Goal: Information Seeking & Learning: Learn about a topic

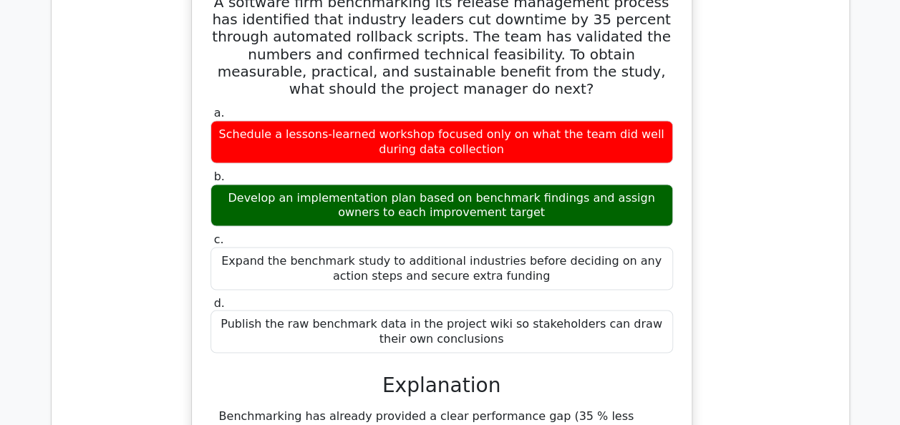
scroll to position [17578, 0]
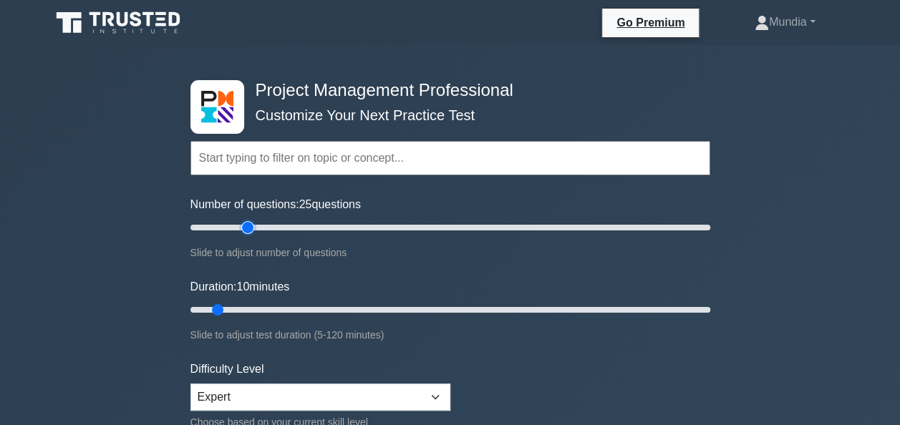
click at [244, 230] on input "Number of questions: 25 questions" at bounding box center [451, 227] width 520 height 17
type input "20"
click at [236, 229] on input "Number of questions: 20 questions" at bounding box center [451, 227] width 520 height 17
click at [245, 305] on input "Duration: 15 minutes" at bounding box center [451, 310] width 520 height 17
type input "20"
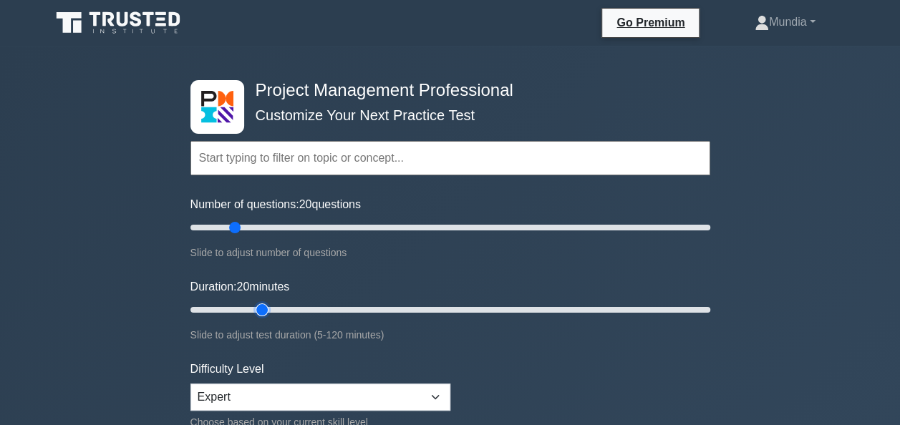
click at [251, 307] on input "Duration: 20 minutes" at bounding box center [451, 310] width 520 height 17
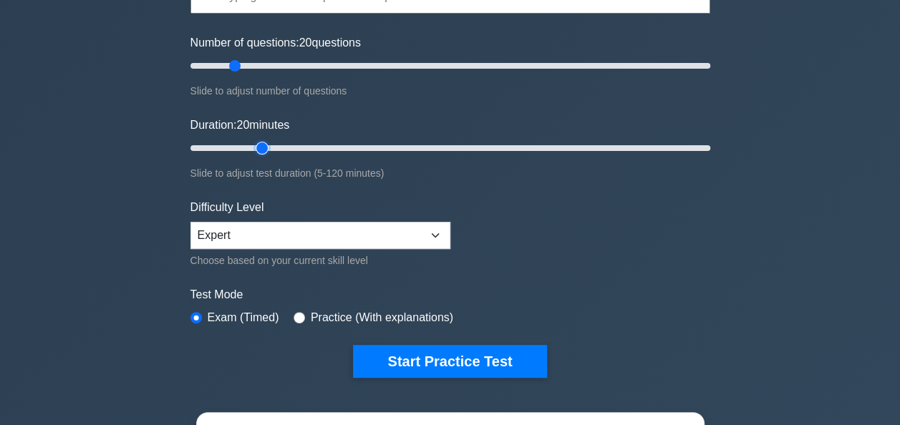
scroll to position [181, 0]
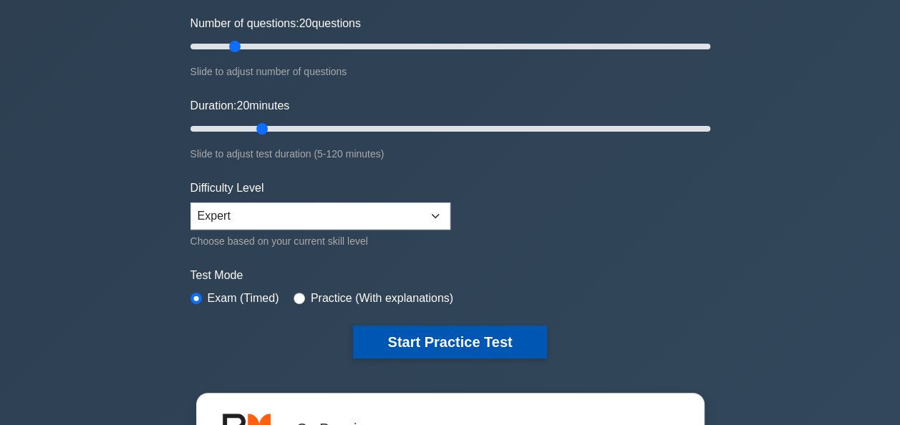
click at [472, 337] on button "Start Practice Test" at bounding box center [449, 342] width 193 height 33
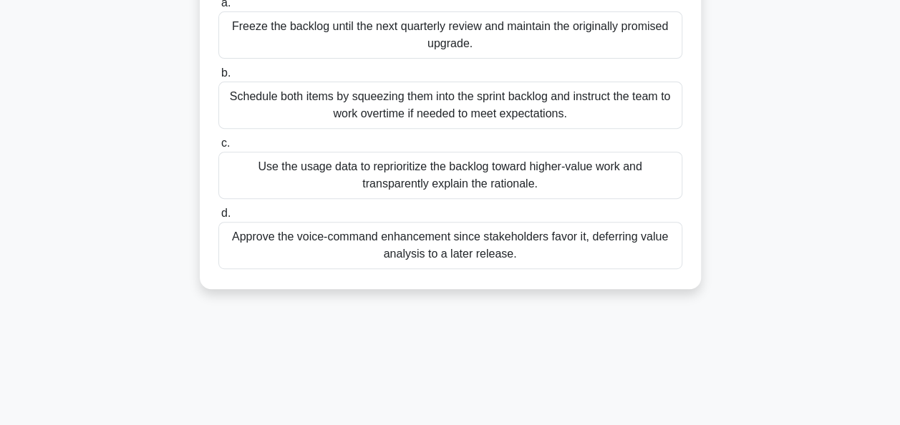
scroll to position [229, 0]
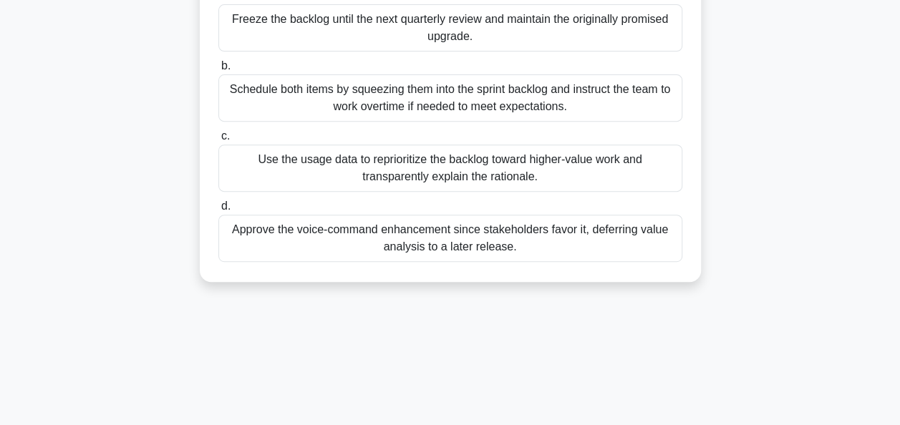
click at [460, 168] on div "Use the usage data to reprioritize the backlog toward higher-value work and tra…" at bounding box center [450, 168] width 464 height 47
click at [218, 141] on input "c. Use the usage data to reprioritize the backlog toward higher-value work and …" at bounding box center [218, 136] width 0 height 9
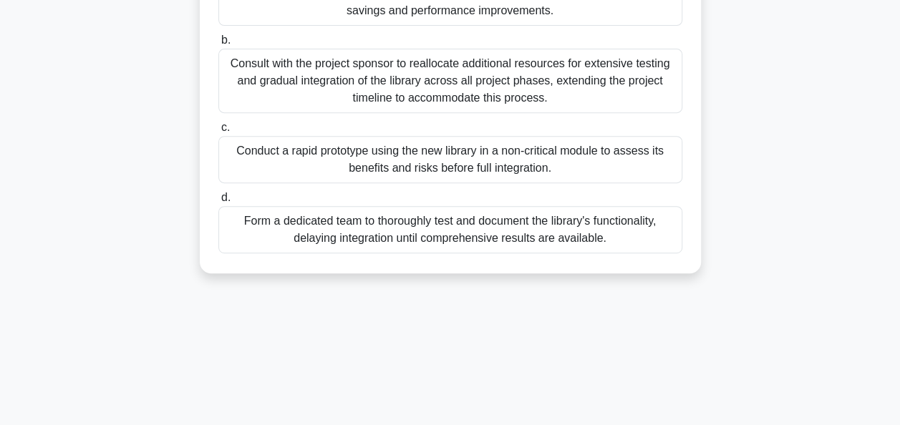
scroll to position [276, 0]
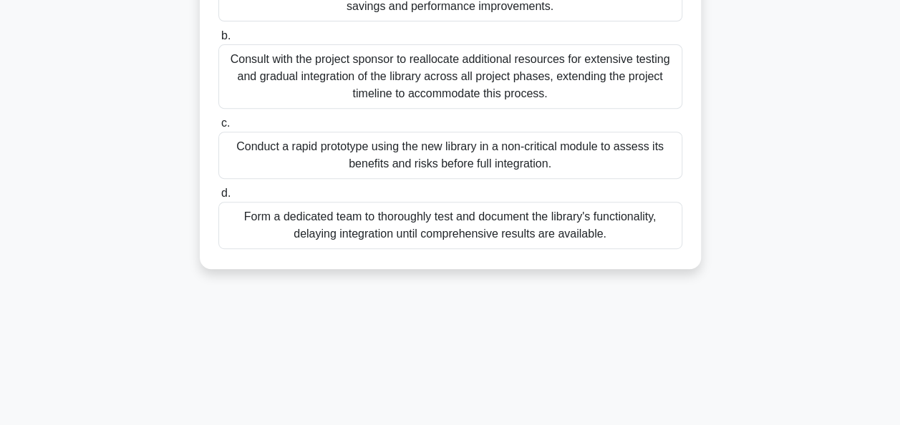
click at [480, 153] on div "Conduct a rapid prototype using the new library in a non-critical module to ass…" at bounding box center [450, 155] width 464 height 47
click at [218, 128] on input "c. Conduct a rapid prototype using the new library in a non-critical module to …" at bounding box center [218, 123] width 0 height 9
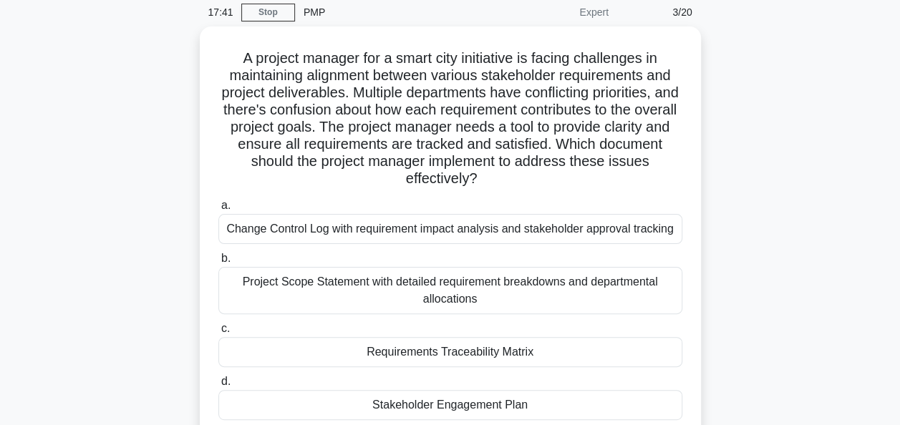
scroll to position [86, 0]
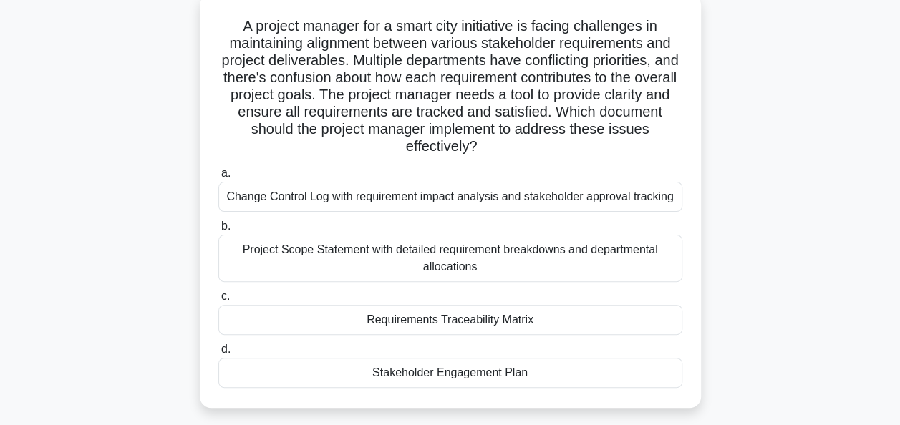
click at [403, 256] on div "Project Scope Statement with detailed requirement breakdowns and departmental a…" at bounding box center [450, 258] width 464 height 47
click at [218, 231] on input "b. Project Scope Statement with detailed requirement breakdowns and departmenta…" at bounding box center [218, 226] width 0 height 9
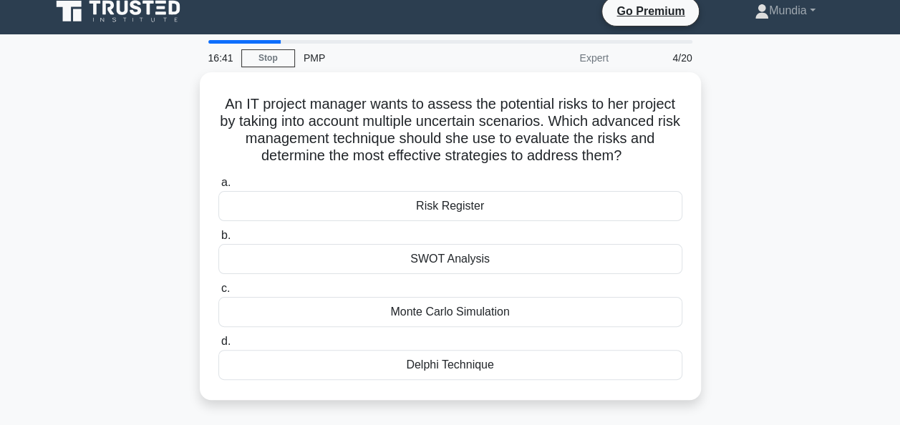
scroll to position [0, 0]
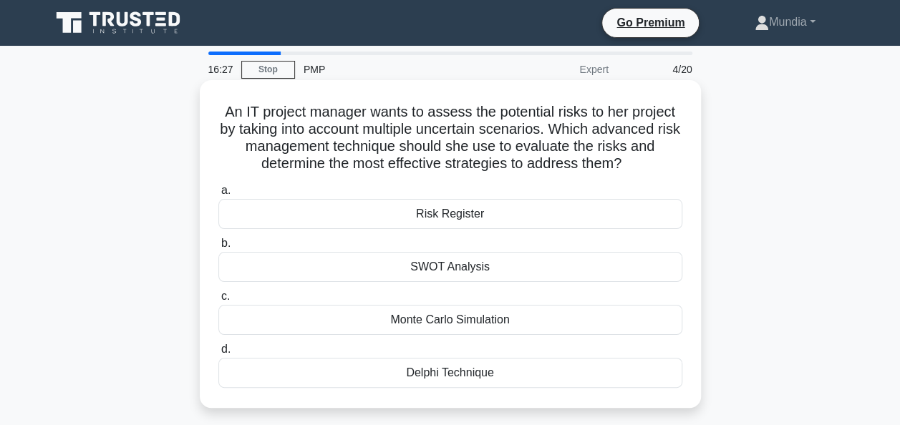
click at [483, 325] on div "Monte Carlo Simulation" at bounding box center [450, 320] width 464 height 30
click at [218, 302] on input "c. Monte Carlo Simulation" at bounding box center [218, 296] width 0 height 9
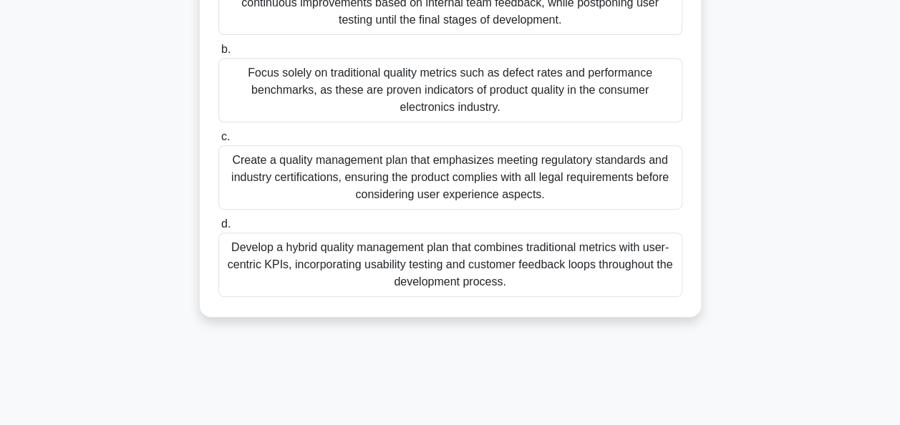
scroll to position [287, 0]
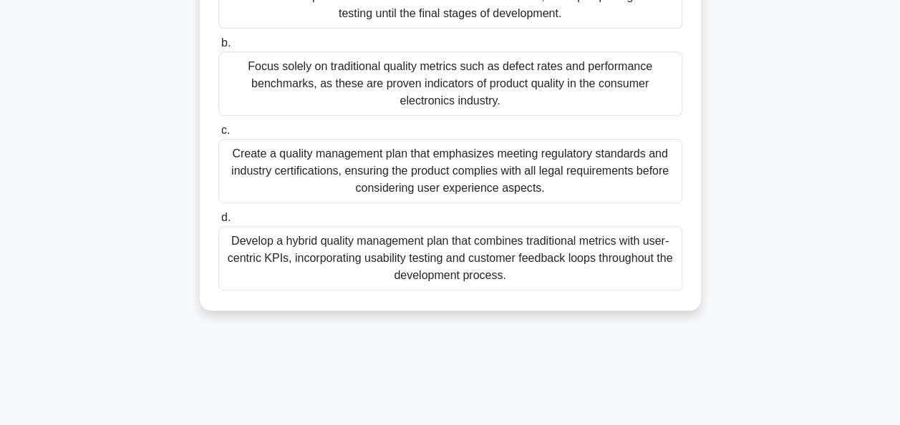
click at [509, 253] on div "Develop a hybrid quality management plan that combines traditional metrics with…" at bounding box center [450, 258] width 464 height 64
click at [218, 223] on input "d. Develop a hybrid quality management plan that combines traditional metrics w…" at bounding box center [218, 217] width 0 height 9
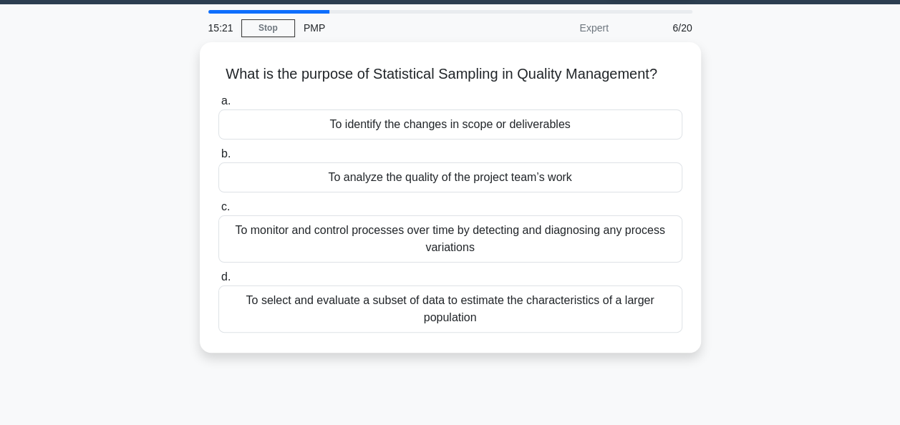
scroll to position [0, 0]
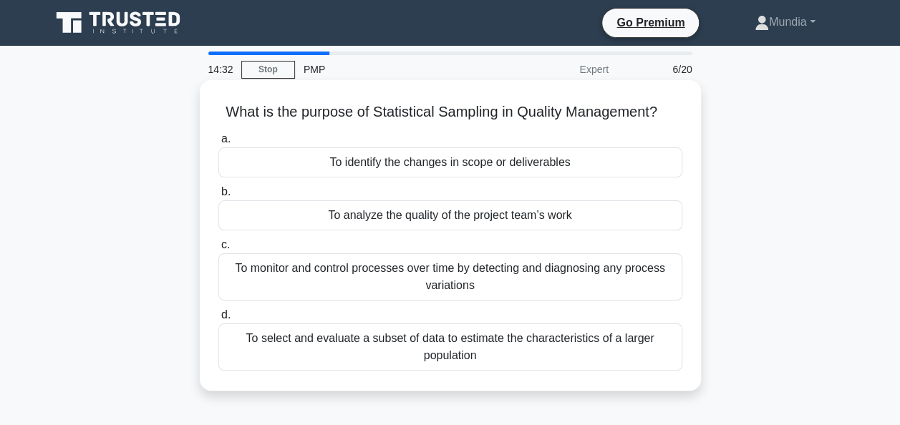
click at [443, 342] on div "To select and evaluate a subset of data to estimate the characteristics of a la…" at bounding box center [450, 347] width 464 height 47
click at [218, 320] on input "d. To select and evaluate a subset of data to estimate the characteristics of a…" at bounding box center [218, 315] width 0 height 9
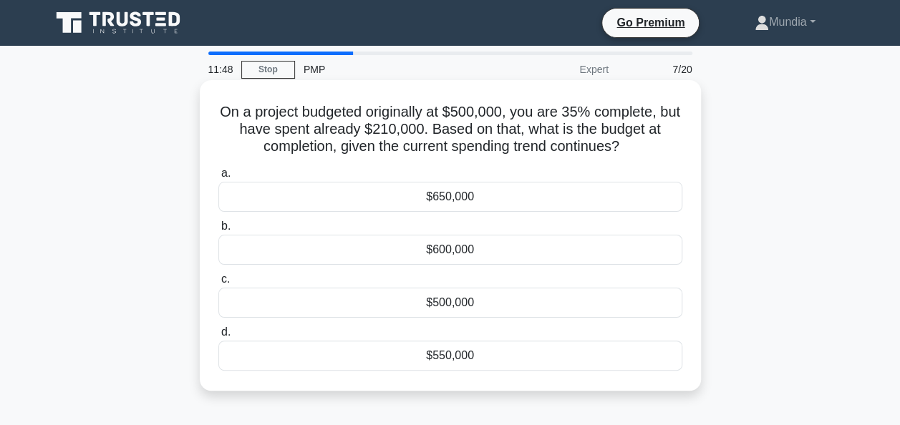
click at [448, 249] on div "$600,000" at bounding box center [450, 250] width 464 height 30
click at [218, 231] on input "b. $600,000" at bounding box center [218, 226] width 0 height 9
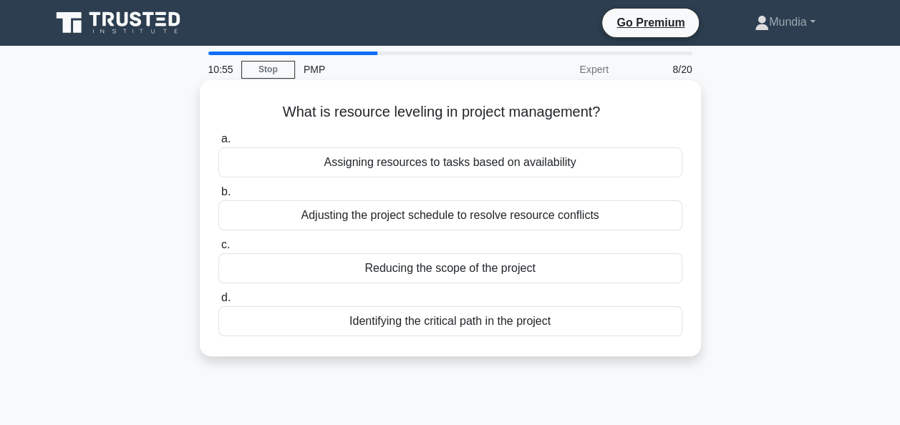
click at [429, 213] on div "Adjusting the project schedule to resolve resource conflicts" at bounding box center [450, 216] width 464 height 30
click at [218, 197] on input "b. Adjusting the project schedule to resolve resource conflicts" at bounding box center [218, 192] width 0 height 9
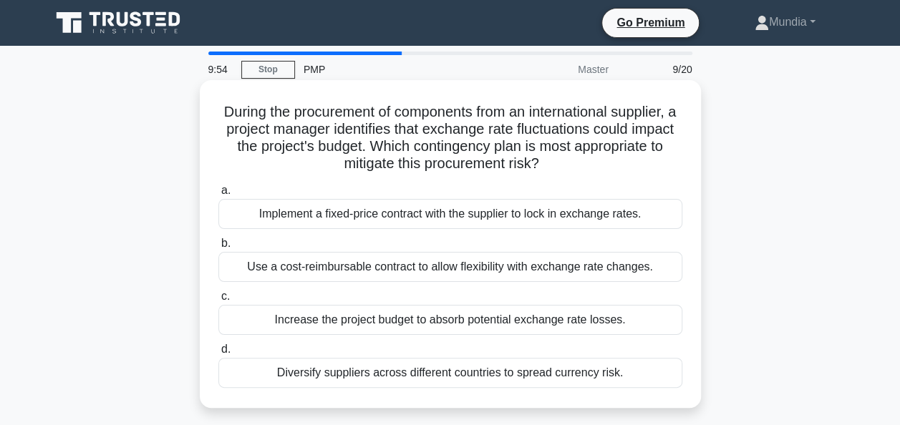
click at [443, 220] on div "Implement a fixed-price contract with the supplier to lock in exchange rates." at bounding box center [450, 214] width 464 height 30
click at [218, 196] on input "a. Implement a fixed-price contract with the supplier to lock in exchange rates." at bounding box center [218, 190] width 0 height 9
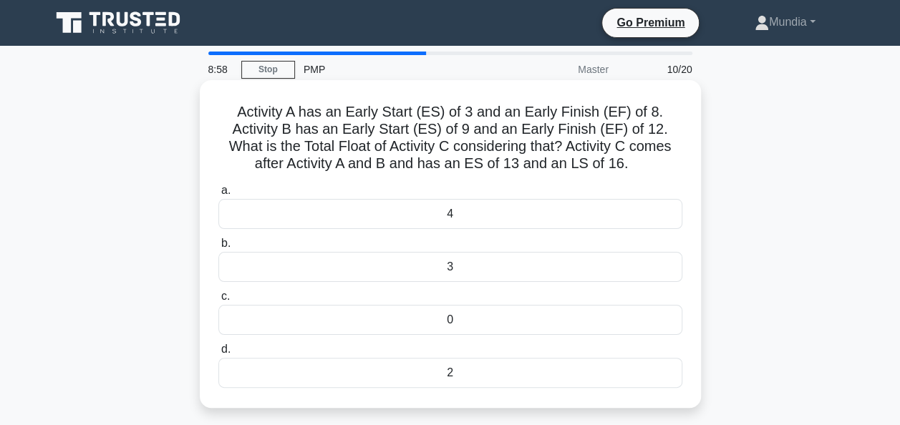
click at [460, 274] on div "3" at bounding box center [450, 267] width 464 height 30
click at [218, 249] on input "b. 3" at bounding box center [218, 243] width 0 height 9
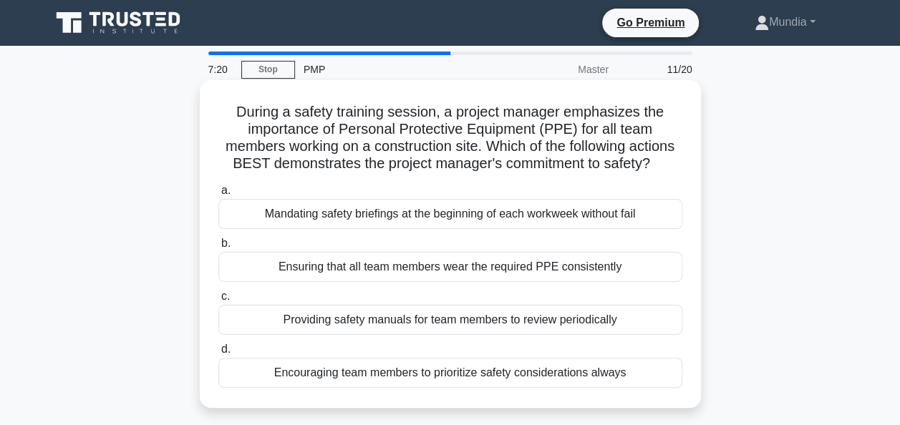
click at [405, 388] on div "Encouraging team members to prioritize safety considerations always" at bounding box center [450, 373] width 464 height 30
click at [218, 355] on input "d. Encouraging team members to prioritize safety considerations always" at bounding box center [218, 349] width 0 height 9
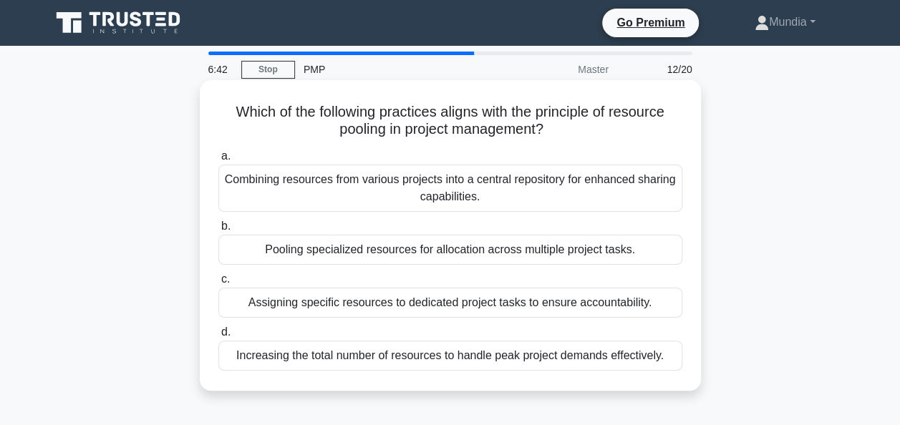
click at [413, 255] on div "Pooling specialized resources for allocation across multiple project tasks." at bounding box center [450, 250] width 464 height 30
click at [218, 231] on input "b. Pooling specialized resources for allocation across multiple project tasks." at bounding box center [218, 226] width 0 height 9
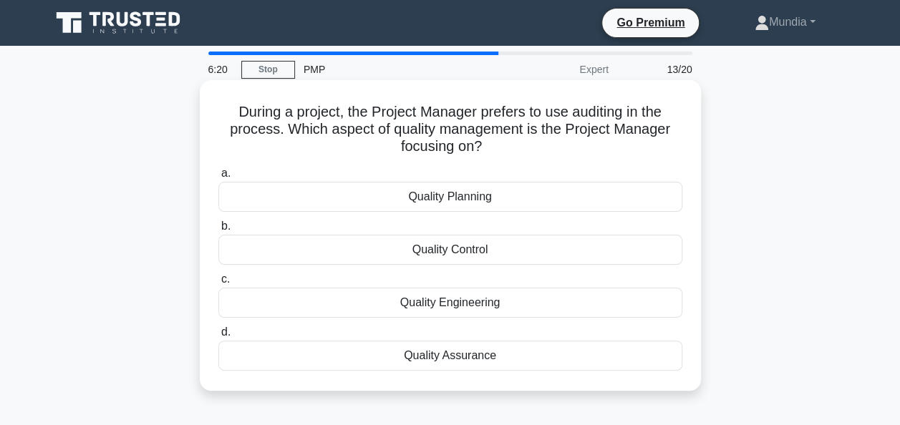
click at [462, 352] on div "Quality Assurance" at bounding box center [450, 356] width 464 height 30
click at [218, 337] on input "d. Quality Assurance" at bounding box center [218, 332] width 0 height 9
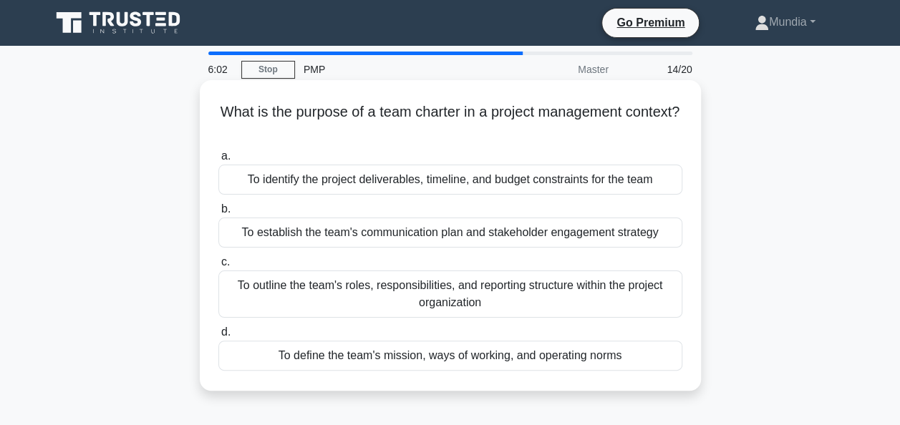
click at [384, 288] on div "To outline the team's roles, responsibilities, and reporting structure within t…" at bounding box center [450, 294] width 464 height 47
click at [218, 267] on input "c. To outline the team's roles, responsibilities, and reporting structure withi…" at bounding box center [218, 262] width 0 height 9
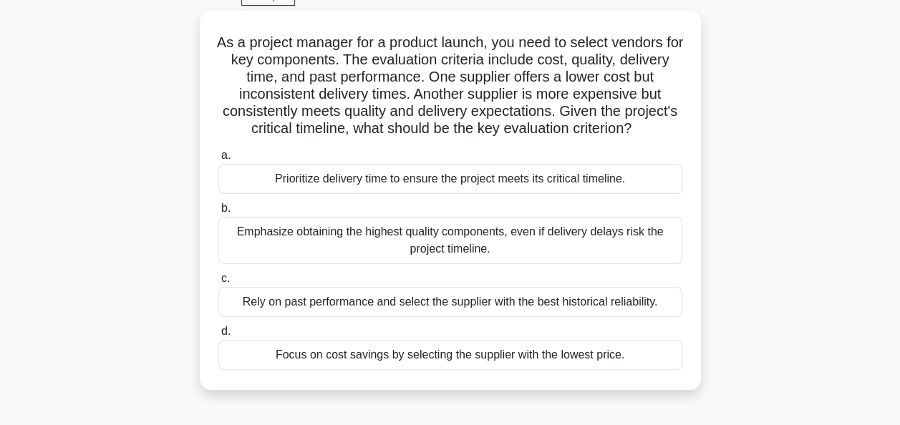
scroll to position [86, 0]
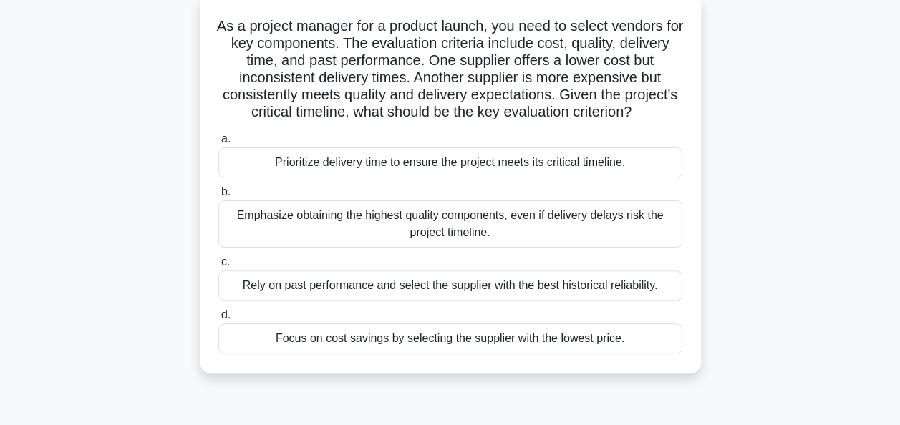
click at [472, 178] on div "Prioritize delivery time to ensure the project meets its critical timeline." at bounding box center [450, 163] width 464 height 30
click at [218, 144] on input "a. Prioritize delivery time to ensure the project meets its critical timeline." at bounding box center [218, 139] width 0 height 9
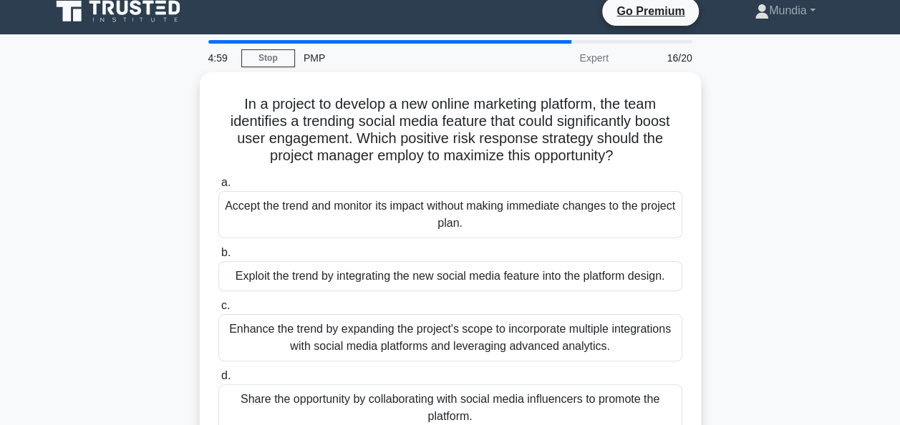
scroll to position [0, 0]
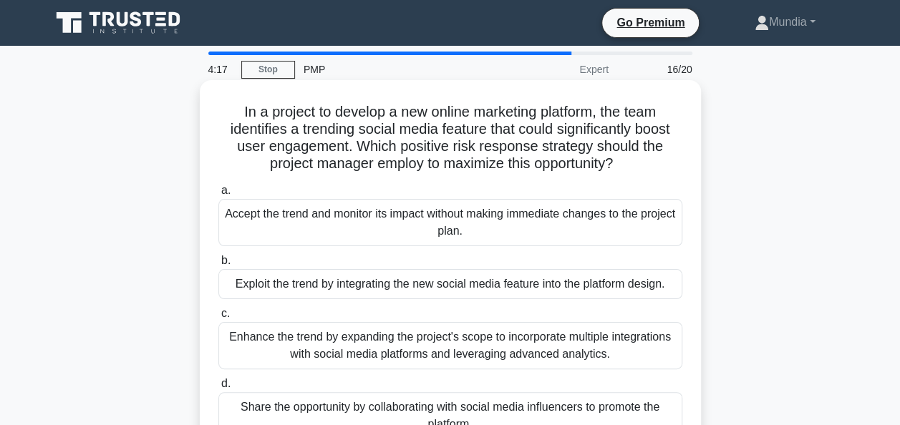
click at [428, 282] on div "Exploit the trend by integrating the new social media feature into the platform…" at bounding box center [450, 284] width 464 height 30
click at [218, 266] on input "b. Exploit the trend by integrating the new social media feature into the platf…" at bounding box center [218, 260] width 0 height 9
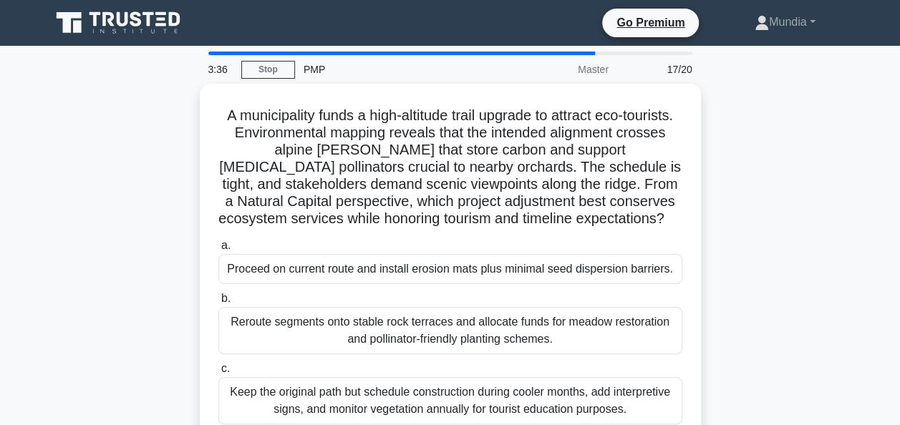
click at [817, 316] on div "A municipality funds a high-altitude trail upgrade to attract eco-tourists. Env…" at bounding box center [450, 308] width 817 height 448
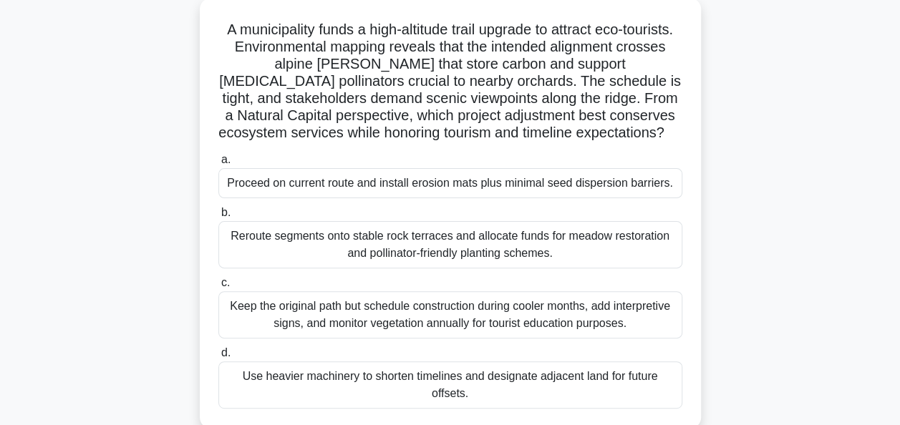
scroll to position [115, 0]
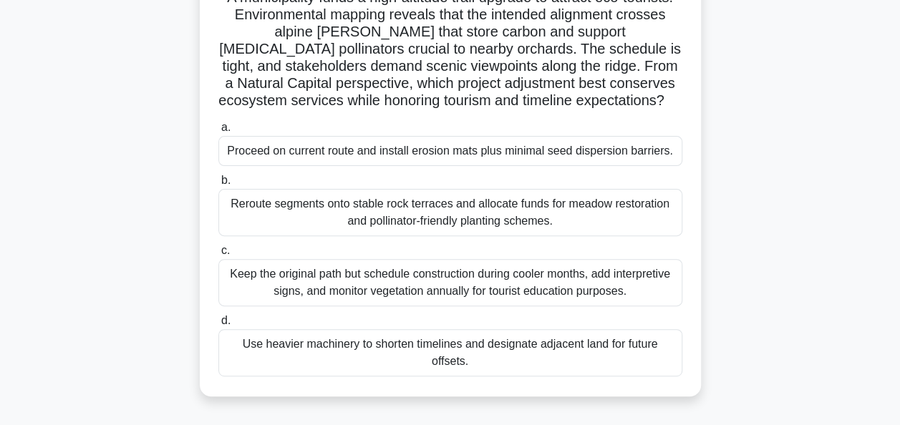
click at [435, 226] on div "Reroute segments onto stable rock terraces and allocate funds for meadow restor…" at bounding box center [450, 212] width 464 height 47
click at [218, 186] on input "b. Reroute segments onto stable rock terraces and allocate funds for meadow res…" at bounding box center [218, 180] width 0 height 9
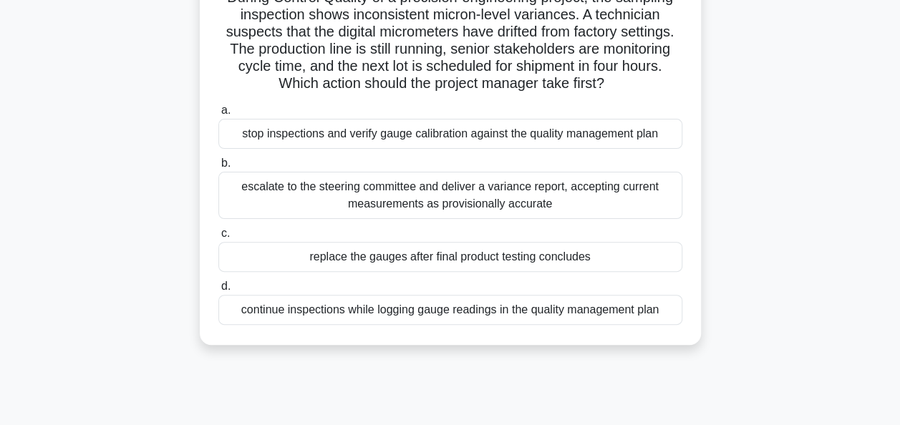
click at [352, 312] on div "continue inspections while logging gauge readings in the quality management plan" at bounding box center [450, 310] width 464 height 30
click at [218, 292] on input "d. continue inspections while logging gauge readings in the quality management …" at bounding box center [218, 286] width 0 height 9
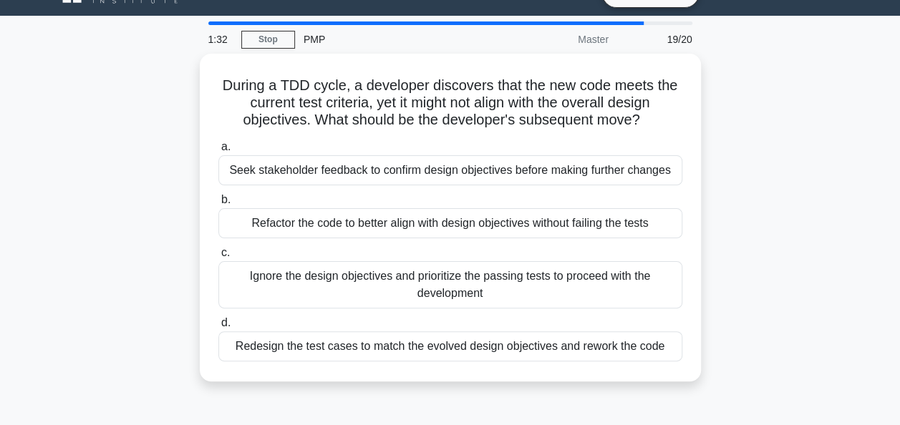
scroll to position [0, 0]
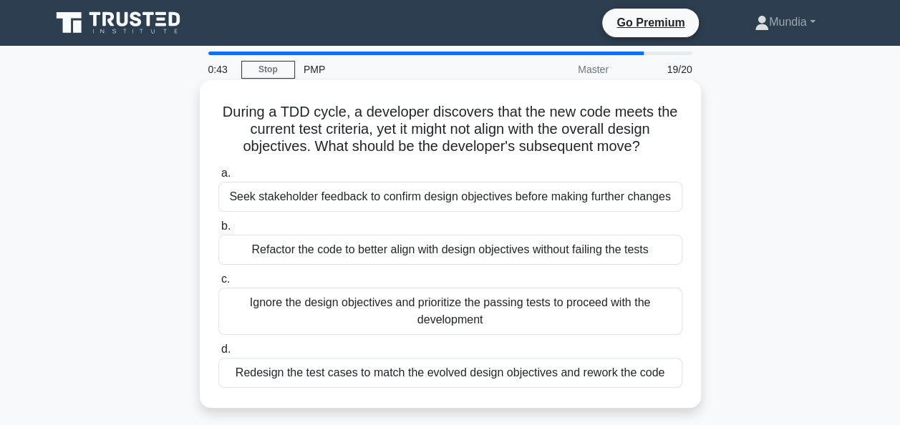
click at [438, 258] on div "Refactor the code to better align with design objectives without failing the te…" at bounding box center [450, 250] width 464 height 30
click at [218, 231] on input "b. Refactor the code to better align with design objectives without failing the…" at bounding box center [218, 226] width 0 height 9
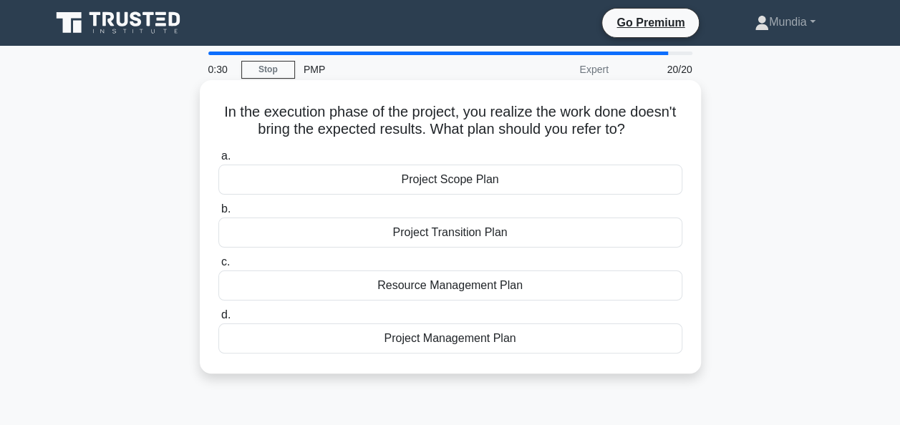
click at [446, 185] on div "Project Scope Plan" at bounding box center [450, 180] width 464 height 30
click at [218, 161] on input "a. Project Scope Plan" at bounding box center [218, 156] width 0 height 9
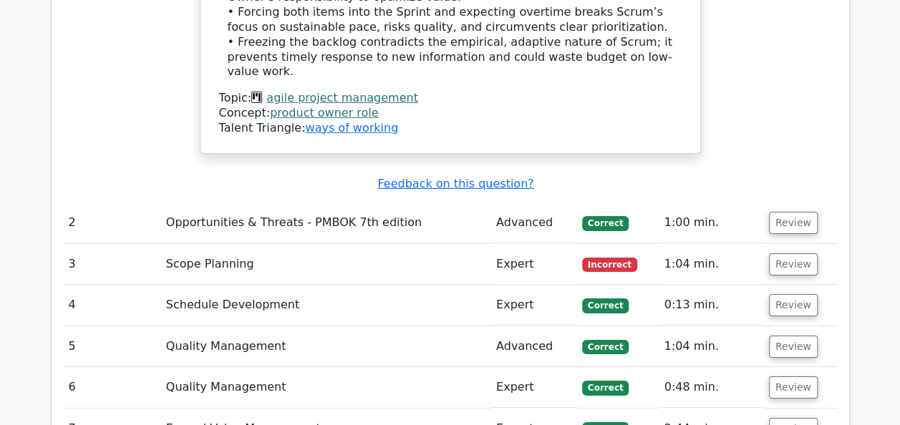
scroll to position [2263, 0]
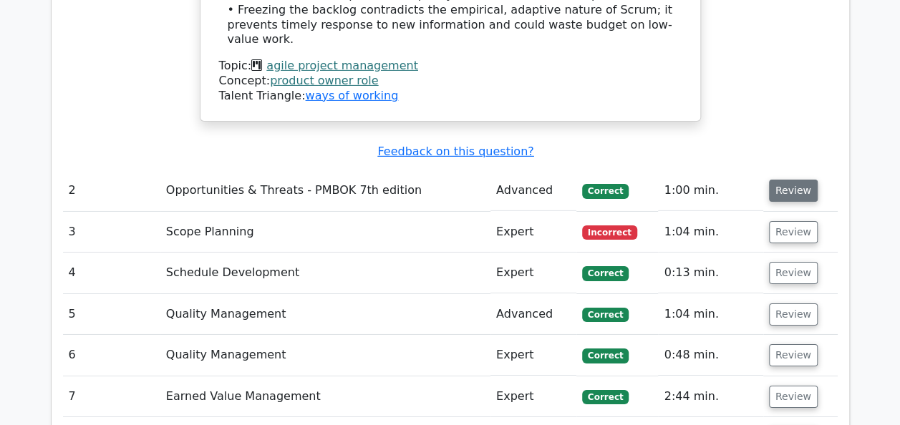
click at [791, 180] on button "Review" at bounding box center [793, 191] width 49 height 22
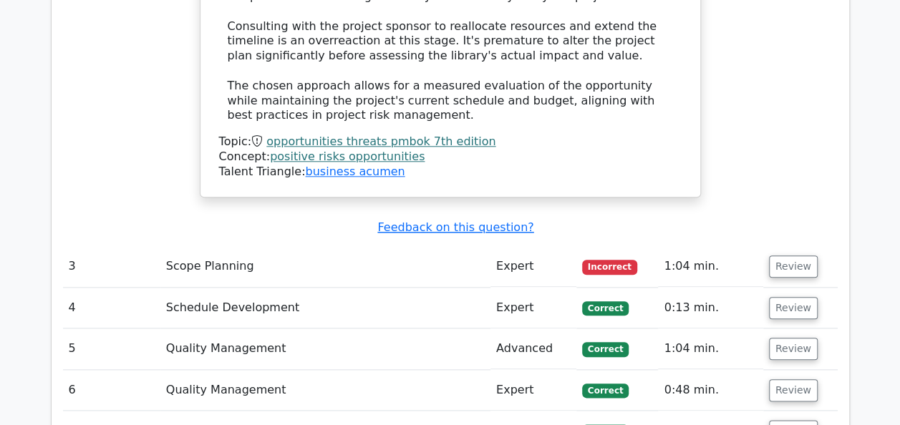
scroll to position [3295, 0]
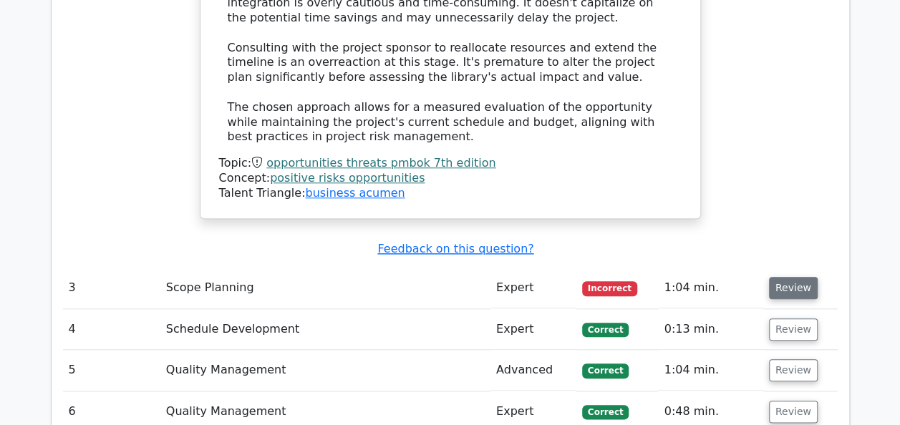
click at [790, 277] on button "Review" at bounding box center [793, 288] width 49 height 22
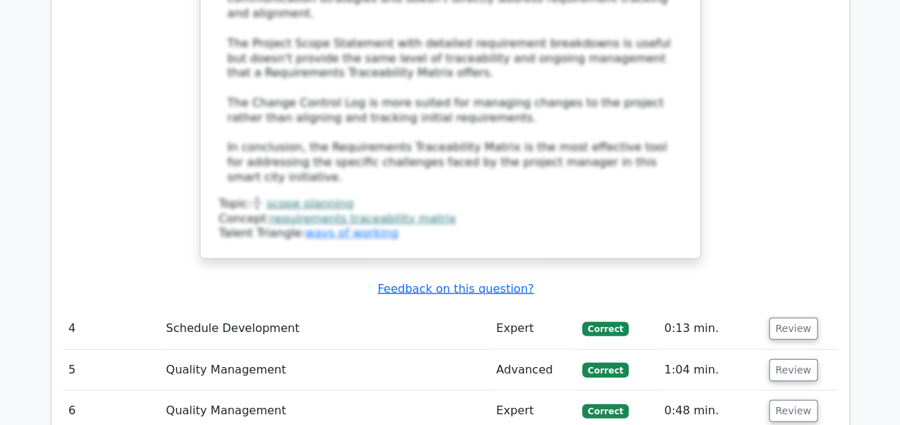
scroll to position [4384, 0]
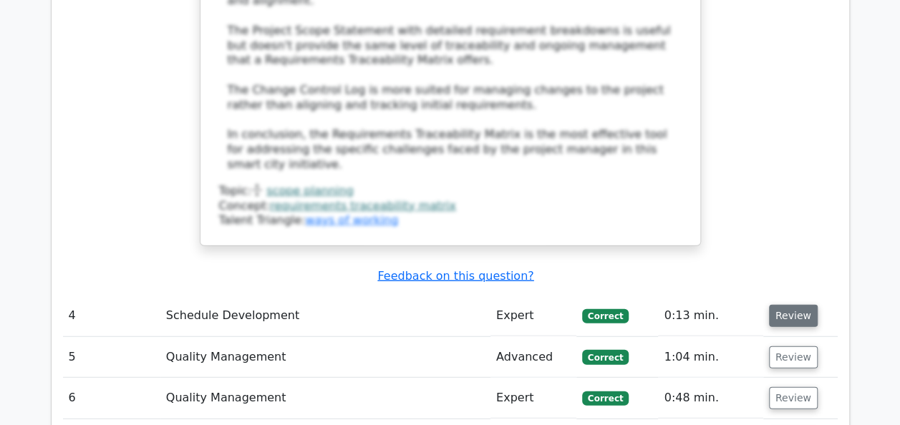
click at [791, 305] on button "Review" at bounding box center [793, 316] width 49 height 22
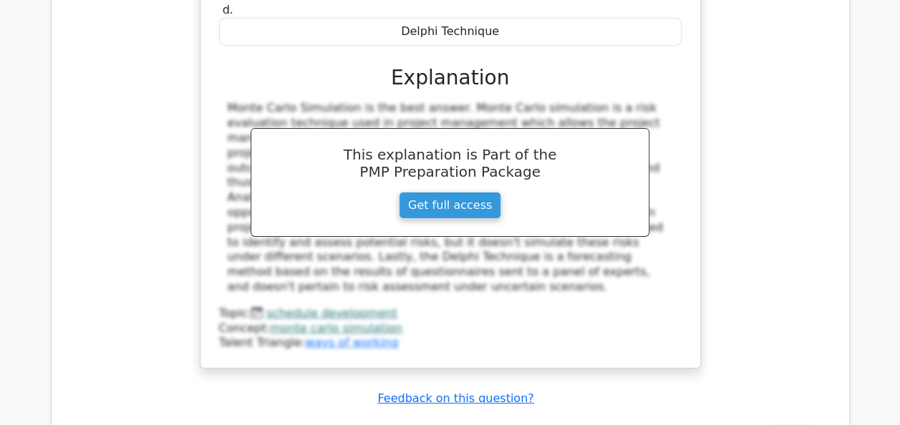
scroll to position [5071, 0]
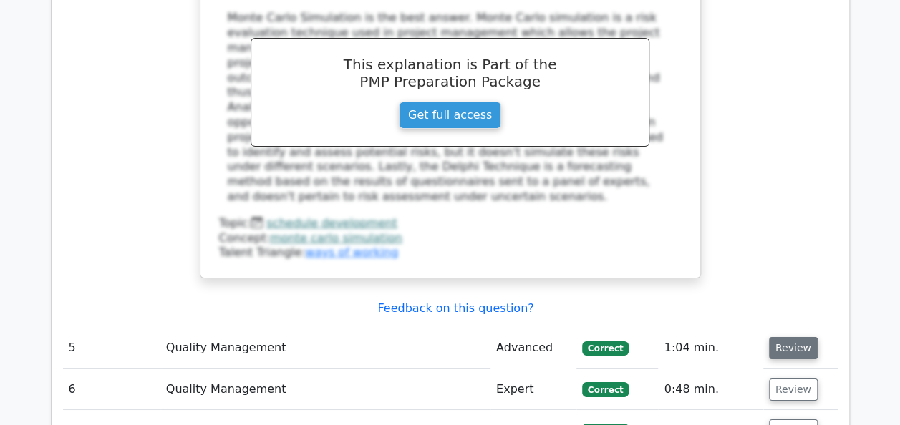
click at [797, 337] on button "Review" at bounding box center [793, 348] width 49 height 22
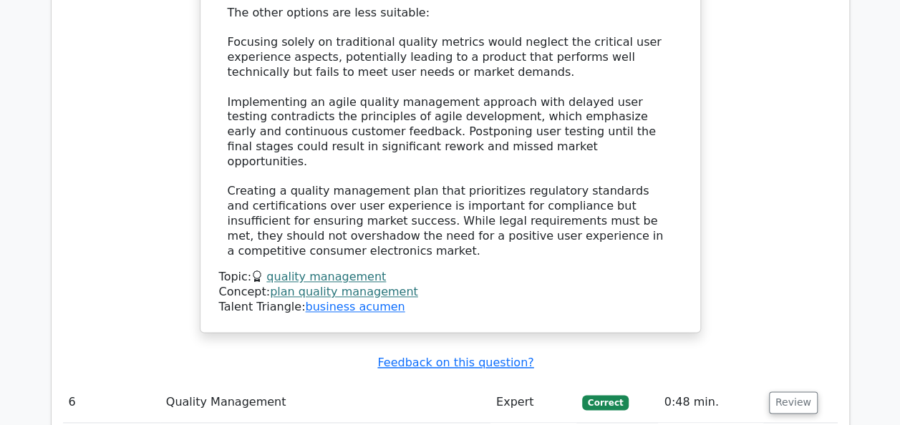
scroll to position [6217, 0]
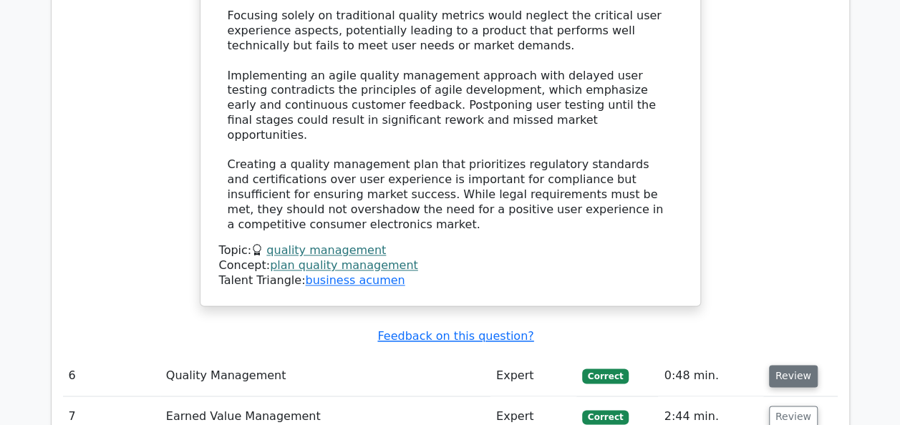
click at [791, 365] on button "Review" at bounding box center [793, 376] width 49 height 22
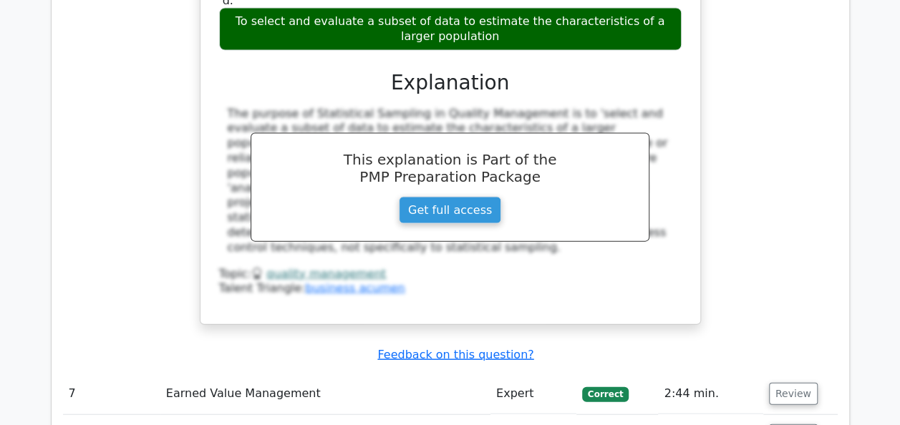
scroll to position [6819, 0]
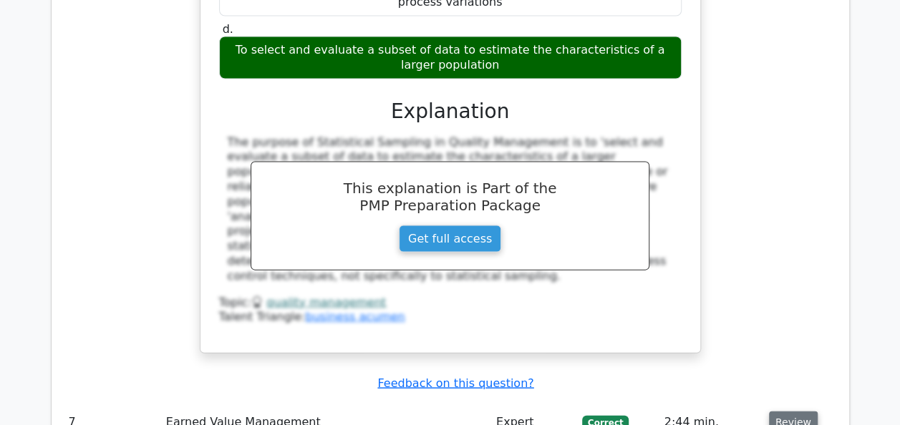
click at [790, 412] on button "Review" at bounding box center [793, 423] width 49 height 22
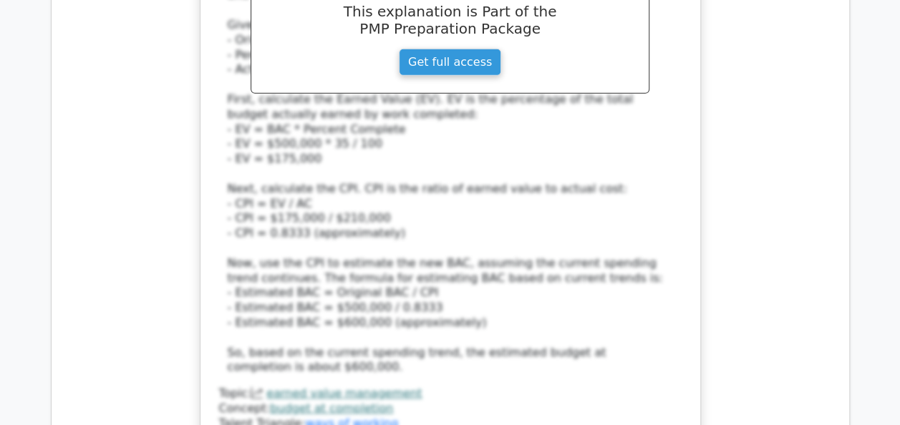
scroll to position [7650, 0]
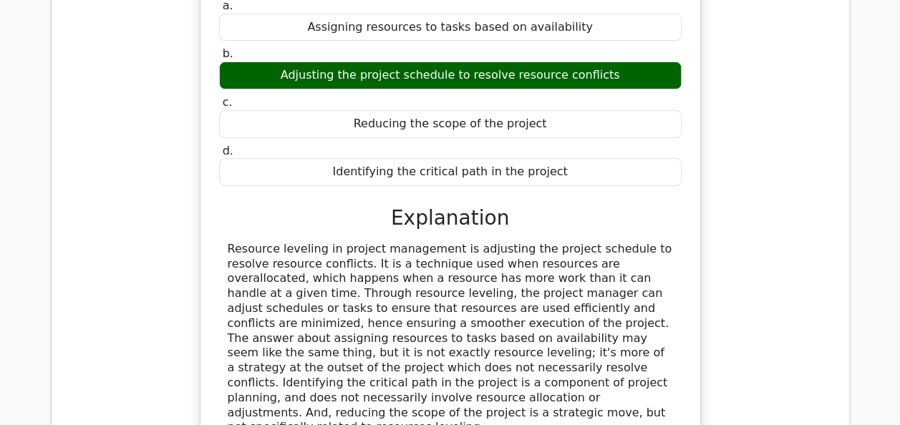
scroll to position [8251, 0]
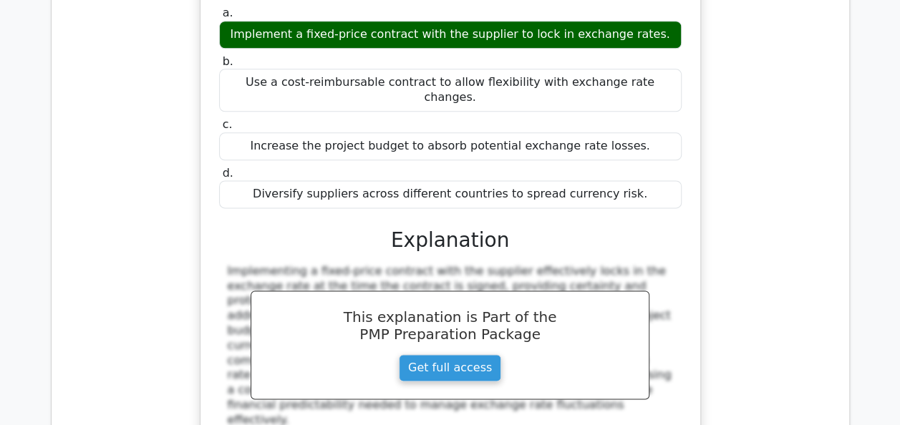
scroll to position [8939, 0]
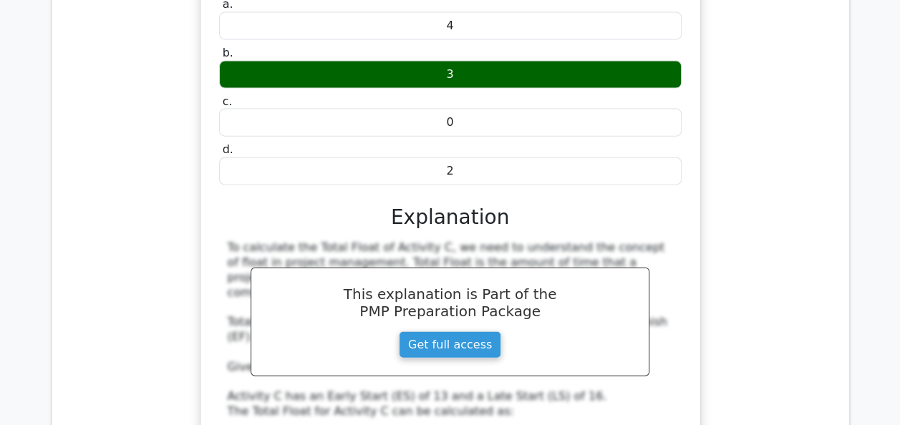
scroll to position [9770, 0]
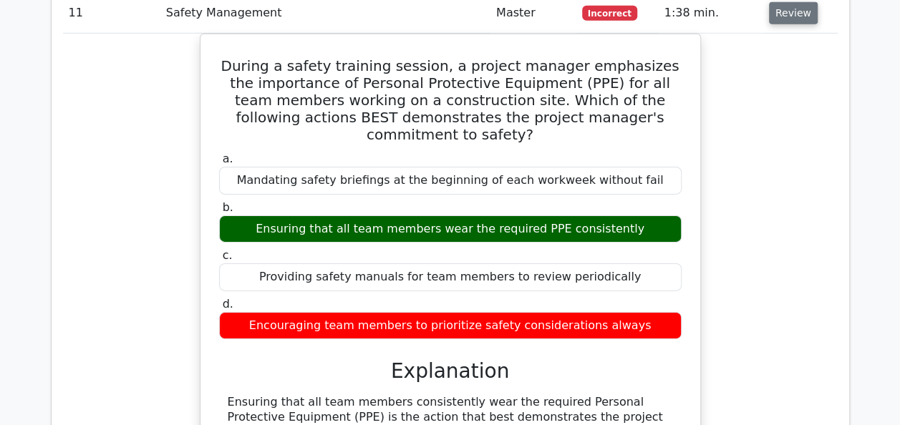
scroll to position [10314, 0]
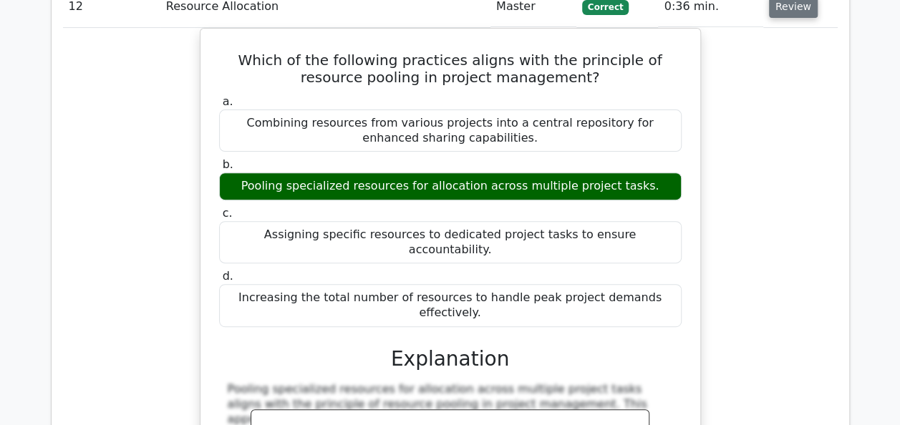
scroll to position [10973, 0]
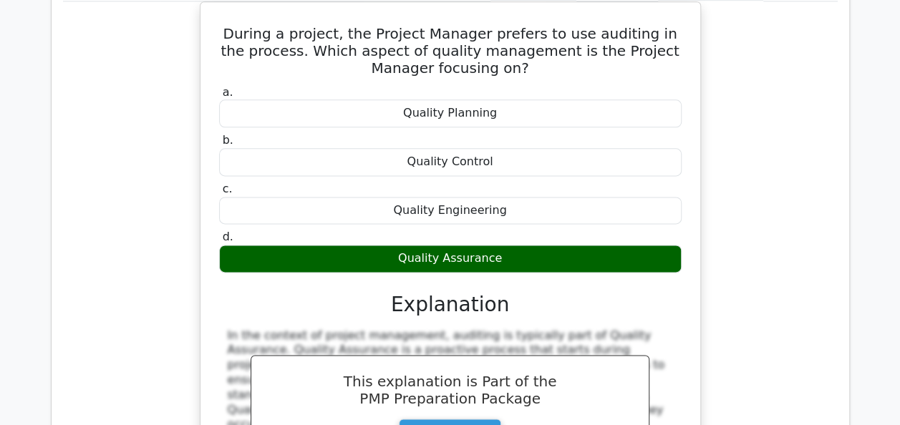
scroll to position [11689, 0]
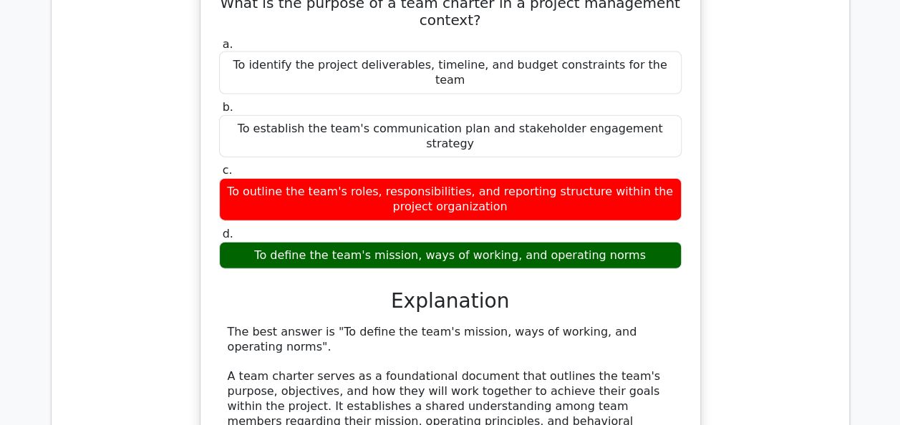
scroll to position [12377, 0]
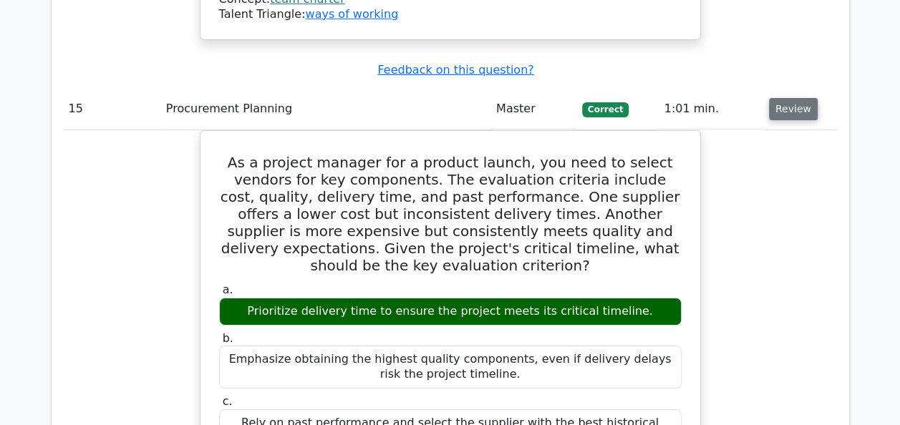
scroll to position [13093, 0]
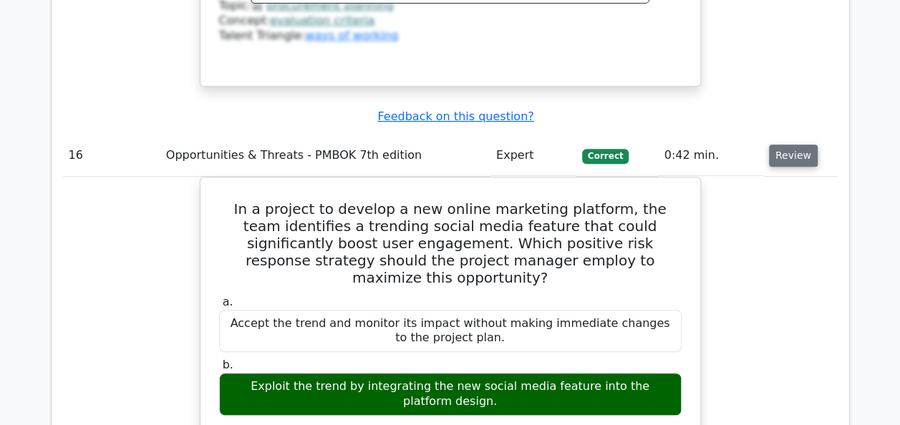
scroll to position [13781, 0]
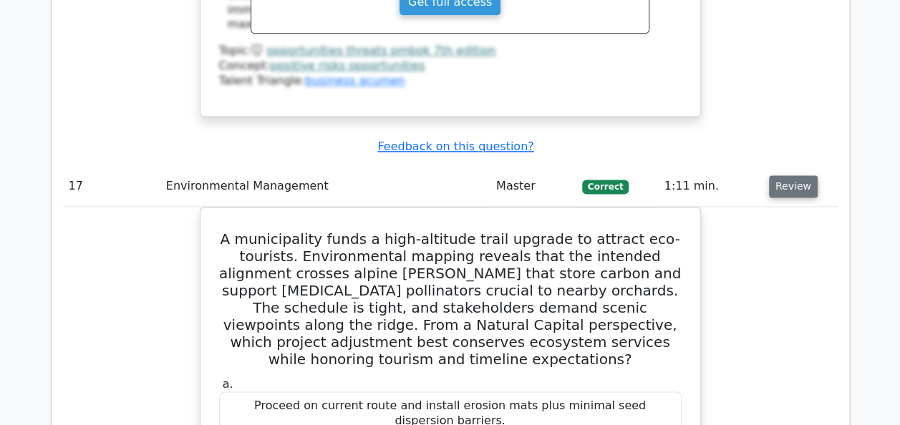
scroll to position [14497, 0]
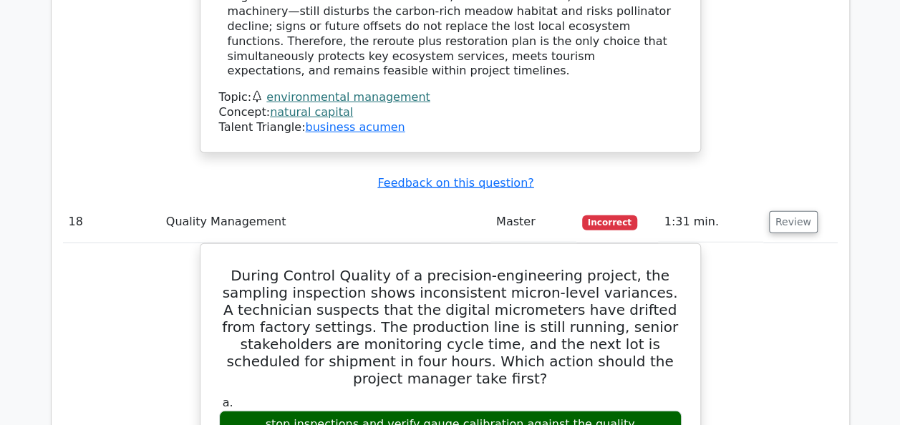
scroll to position [15385, 0]
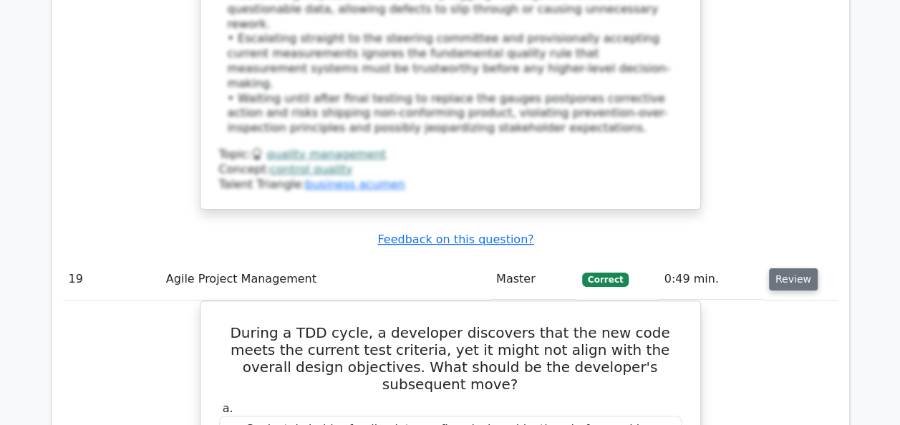
scroll to position [16245, 0]
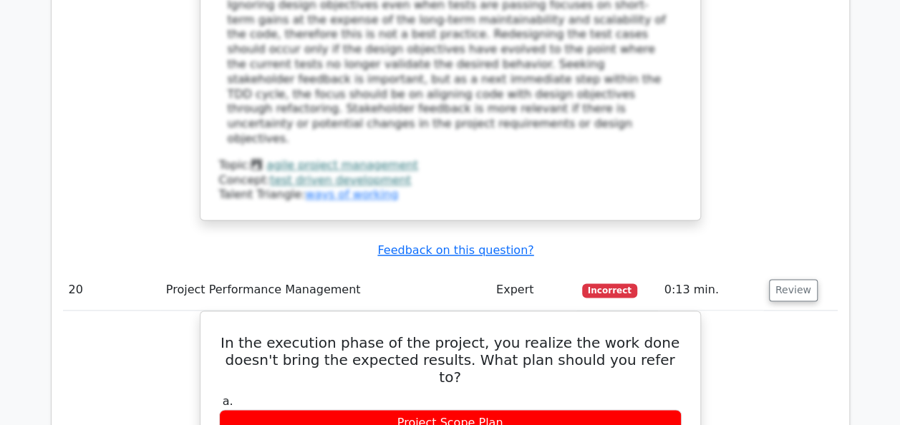
scroll to position [17104, 0]
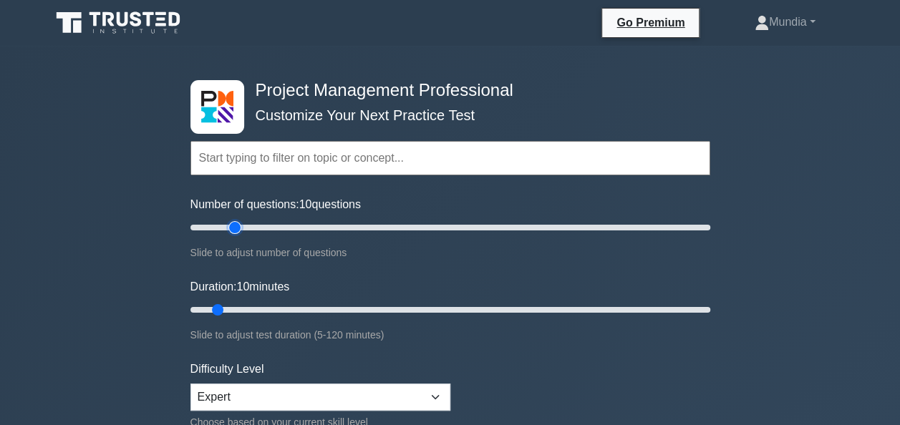
type input "20"
click at [236, 229] on input "Number of questions: 10 questions" at bounding box center [451, 227] width 520 height 17
click at [244, 309] on input "Duration: 15 minutes" at bounding box center [451, 310] width 520 height 17
type input "20"
click at [251, 313] on input "Duration: 20 minutes" at bounding box center [451, 310] width 520 height 17
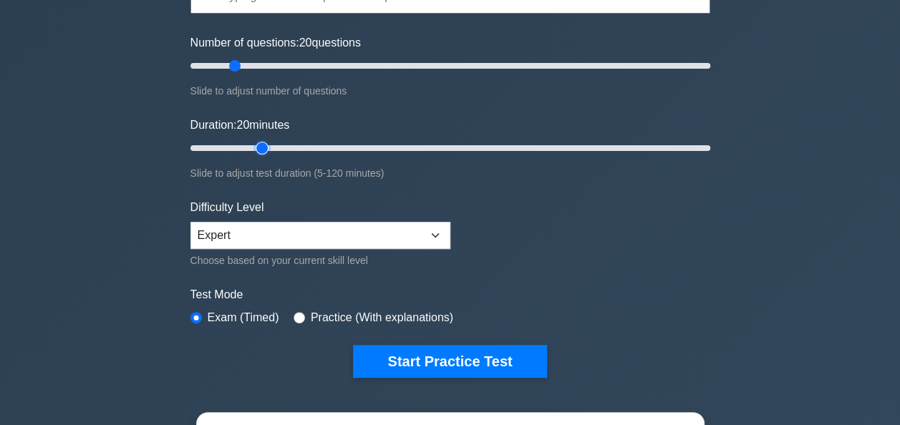
scroll to position [172, 0]
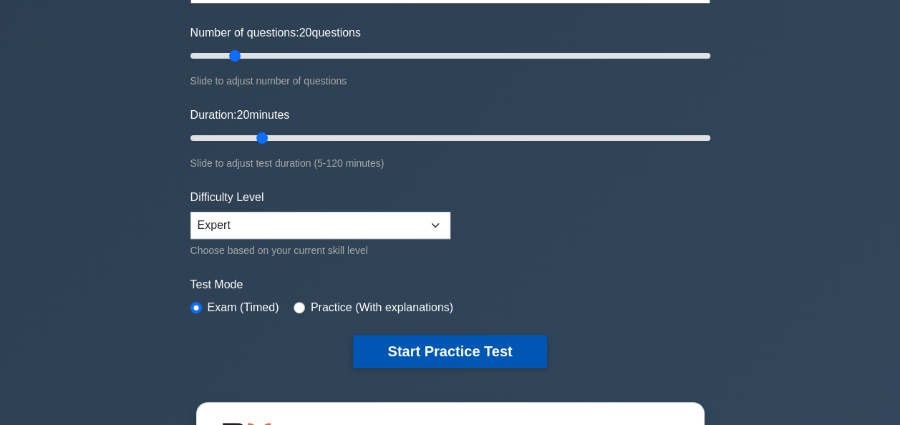
click at [486, 362] on button "Start Practice Test" at bounding box center [449, 351] width 193 height 33
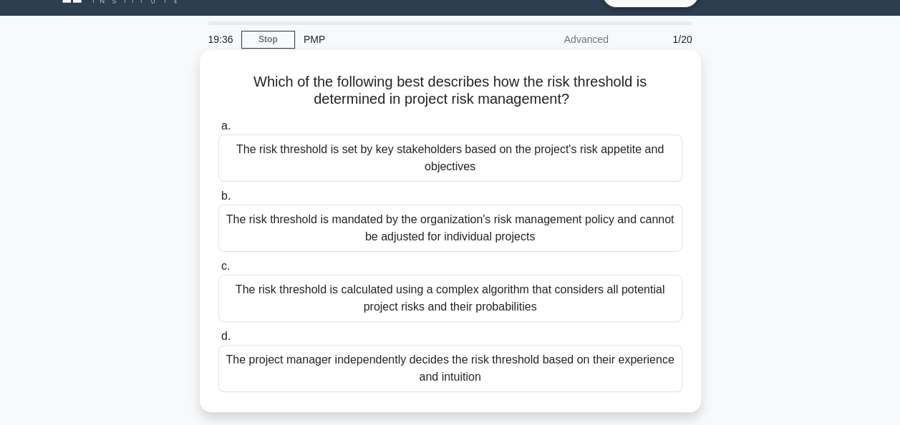
scroll to position [29, 0]
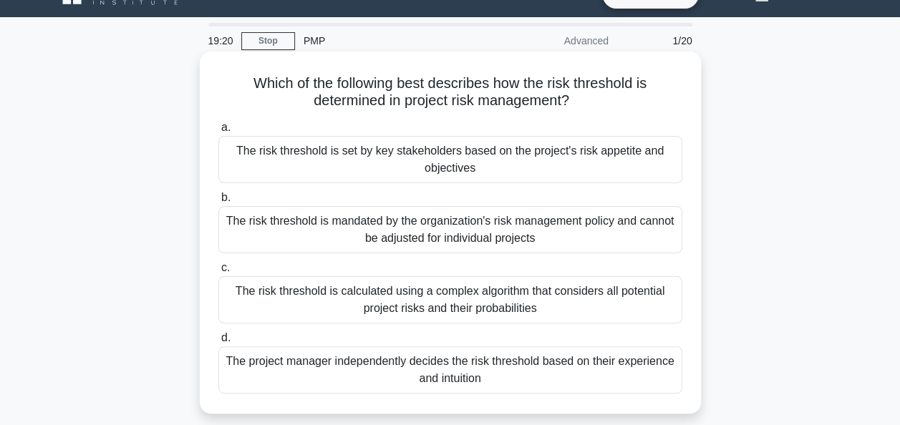
click at [464, 156] on div "The risk threshold is set by key stakeholders based on the project's risk appet…" at bounding box center [450, 159] width 464 height 47
click at [218, 133] on input "a. The risk threshold is set by key stakeholders based on the project's risk ap…" at bounding box center [218, 127] width 0 height 9
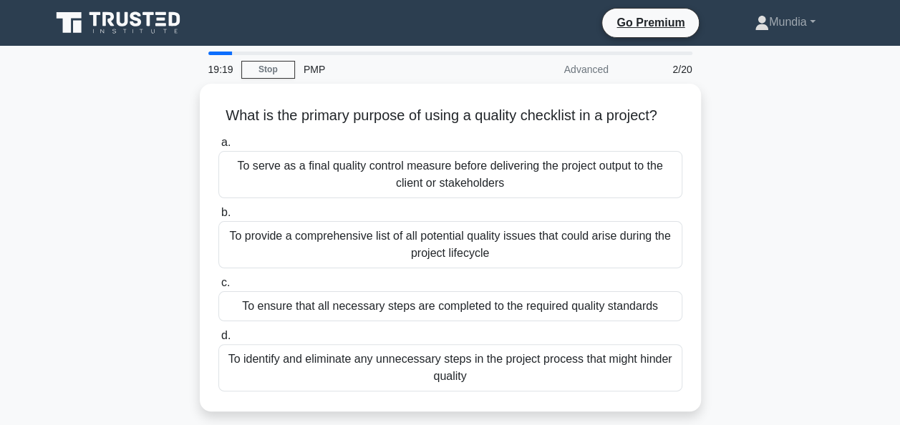
scroll to position [0, 0]
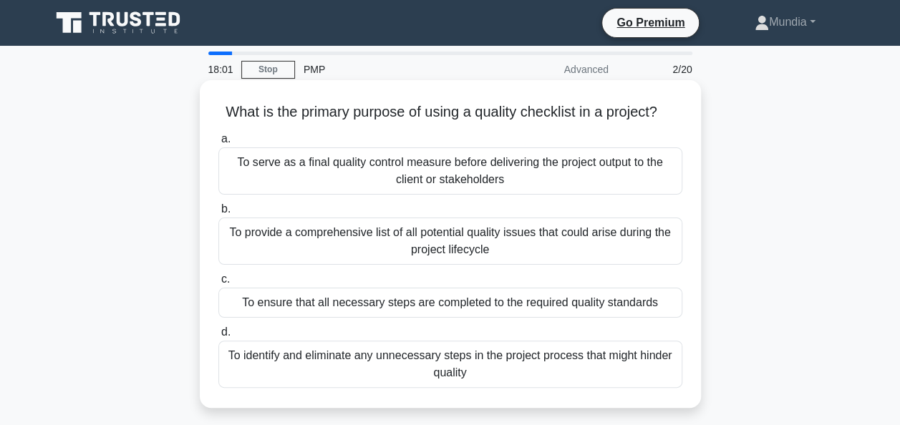
click at [453, 244] on div "To provide a comprehensive list of all potential quality issues that could aris…" at bounding box center [450, 241] width 464 height 47
click at [218, 214] on input "b. To provide a comprehensive list of all potential quality issues that could a…" at bounding box center [218, 209] width 0 height 9
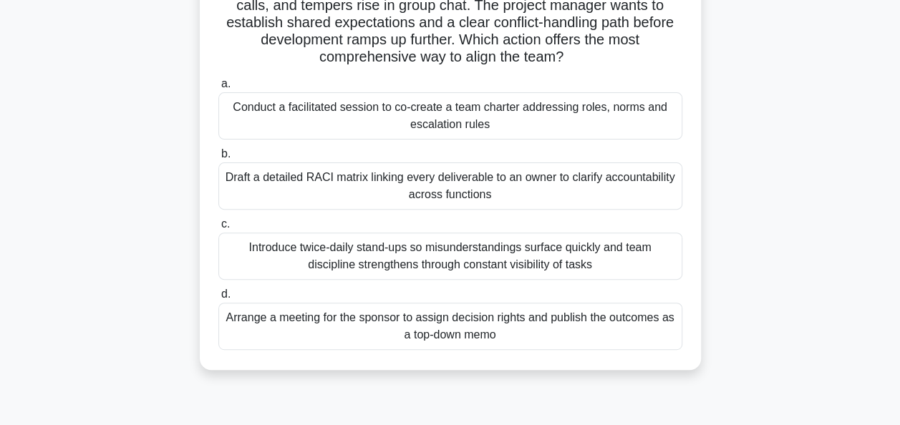
scroll to position [143, 0]
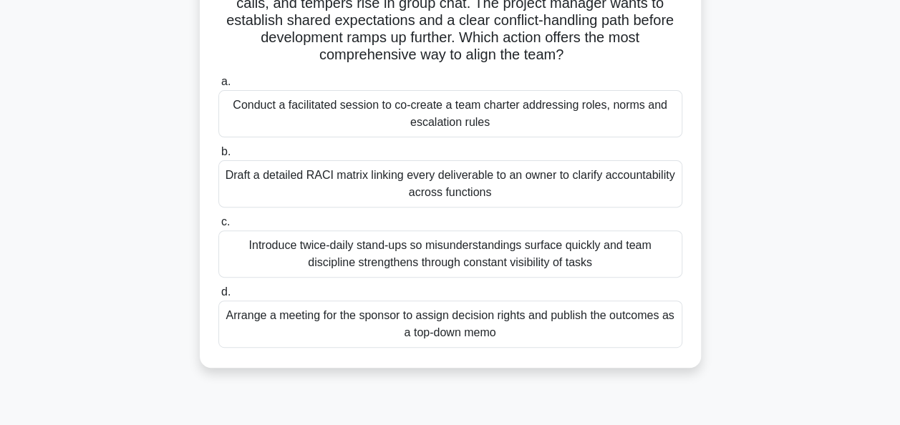
click at [443, 112] on div "Conduct a facilitated session to co-create a team charter addressing roles, nor…" at bounding box center [450, 113] width 464 height 47
click at [218, 87] on input "a. Conduct a facilitated session to co-create a team charter addressing roles, …" at bounding box center [218, 81] width 0 height 9
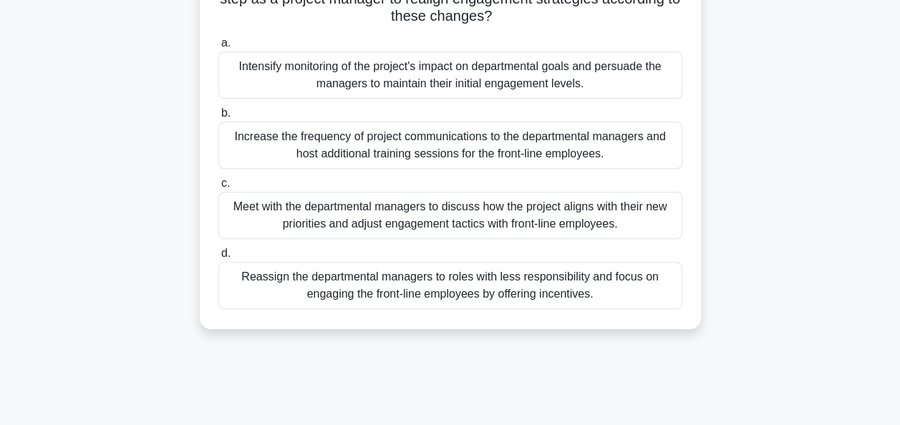
scroll to position [201, 0]
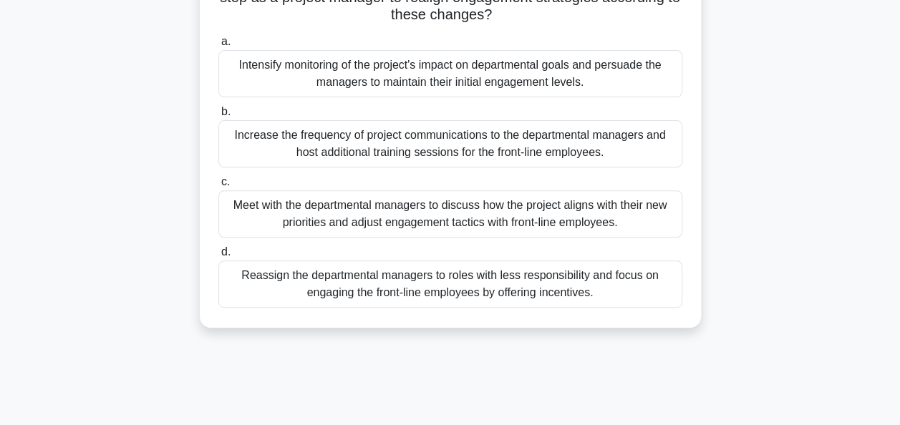
click at [457, 211] on div "Meet with the departmental managers to discuss how the project aligns with thei…" at bounding box center [450, 214] width 464 height 47
click at [218, 187] on input "c. Meet with the departmental managers to discuss how the project aligns with t…" at bounding box center [218, 182] width 0 height 9
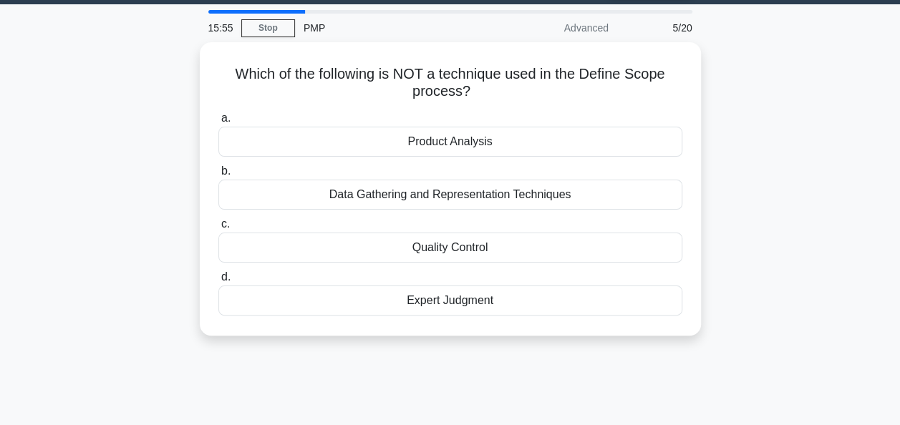
scroll to position [0, 0]
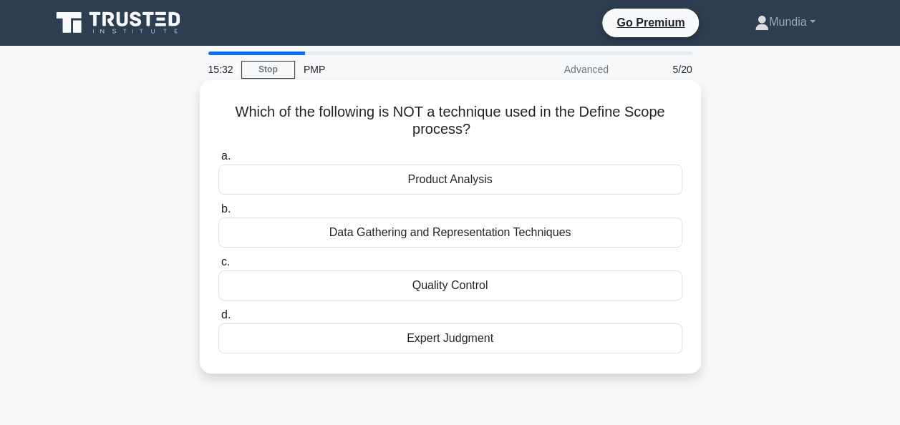
click at [454, 292] on div "Quality Control" at bounding box center [450, 286] width 464 height 30
click at [218, 267] on input "c. Quality Control" at bounding box center [218, 262] width 0 height 9
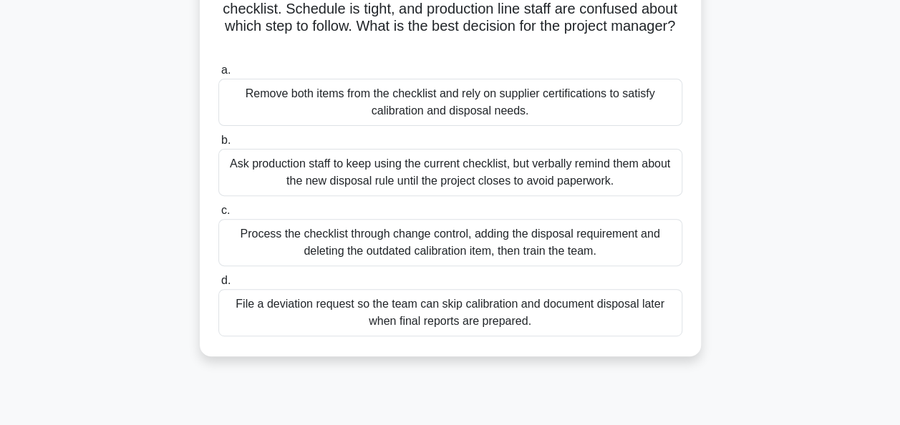
scroll to position [201, 0]
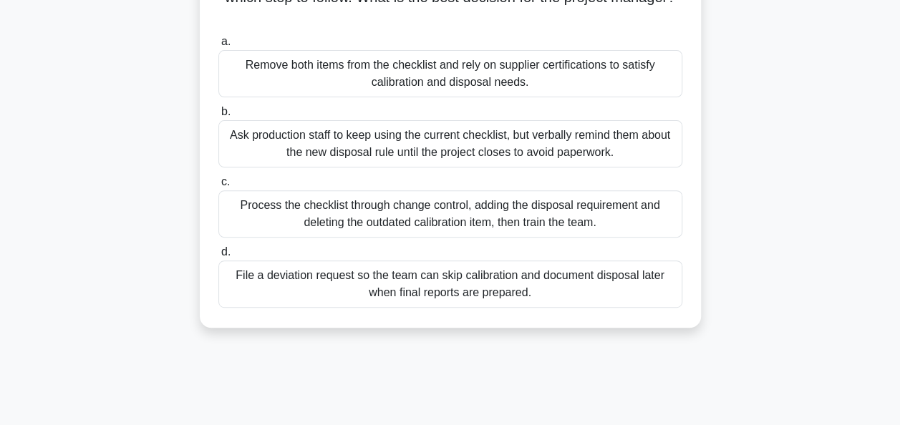
click at [448, 213] on div "Process the checklist through change control, adding the disposal requirement a…" at bounding box center [450, 214] width 464 height 47
click at [218, 187] on input "c. Process the checklist through change control, adding the disposal requiremen…" at bounding box center [218, 182] width 0 height 9
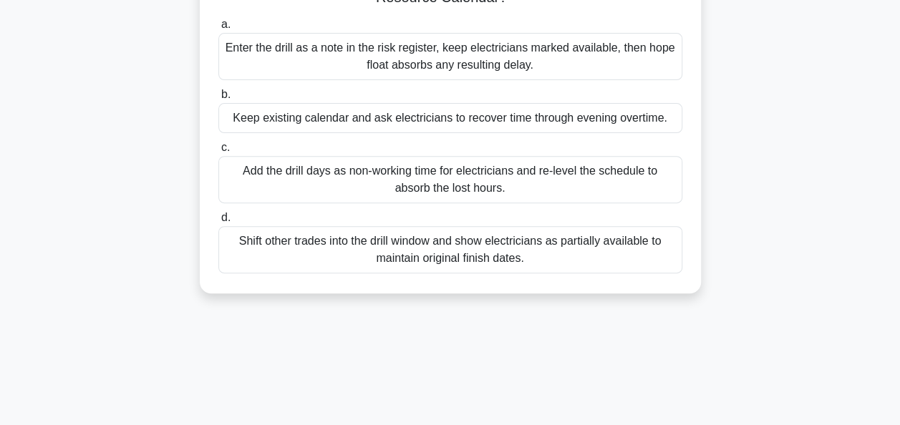
click at [433, 172] on div "Add the drill days as non-working time for electricians and re-level the schedu…" at bounding box center [450, 179] width 464 height 47
click at [218, 153] on input "c. Add the drill days as non-working time for electricians and re-level the sch…" at bounding box center [218, 147] width 0 height 9
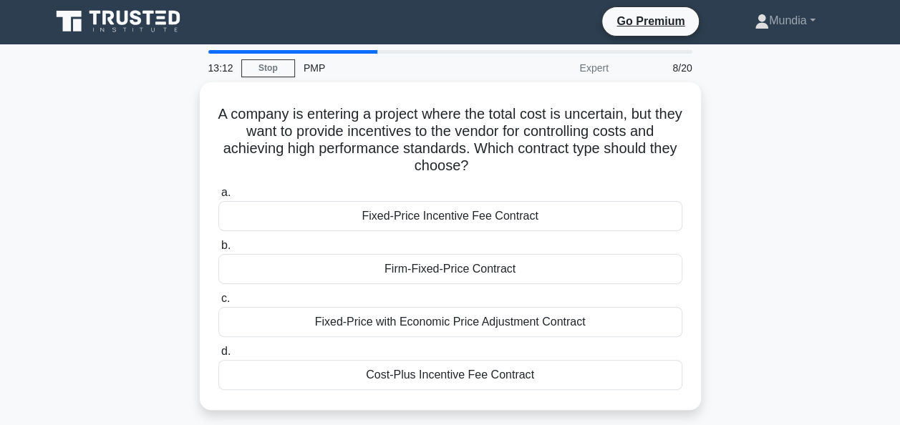
scroll to position [0, 0]
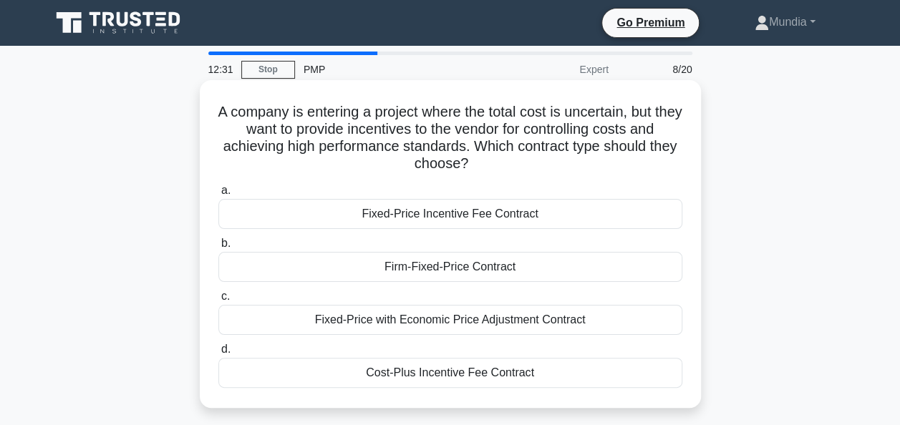
click at [454, 373] on div "Cost-Plus Incentive Fee Contract" at bounding box center [450, 373] width 464 height 30
click at [218, 355] on input "d. Cost-Plus Incentive Fee Contract" at bounding box center [218, 349] width 0 height 9
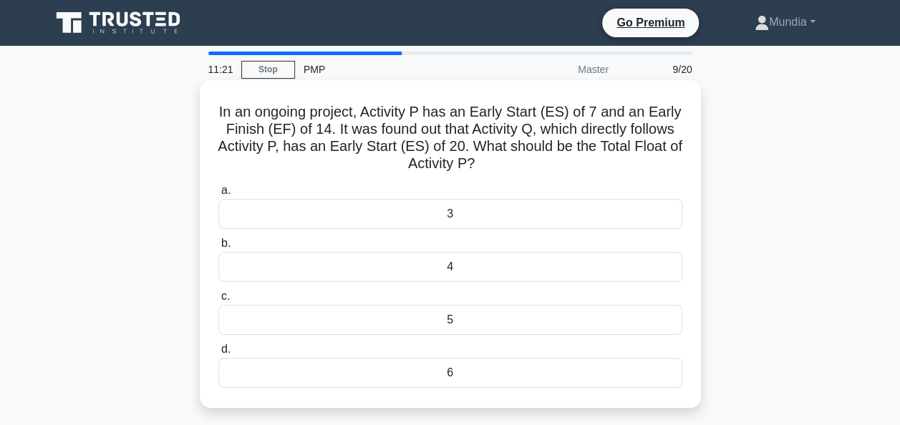
click at [448, 377] on div "6" at bounding box center [450, 373] width 464 height 30
click at [218, 355] on input "d. 6" at bounding box center [218, 349] width 0 height 9
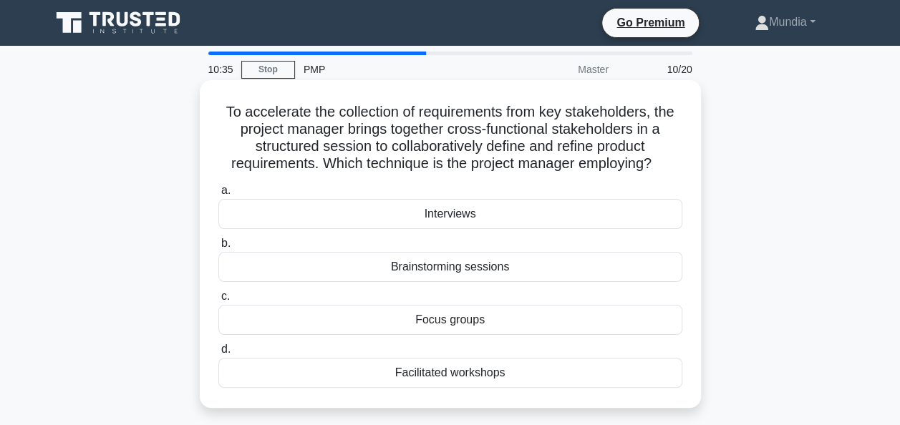
click at [443, 370] on div "Facilitated workshops" at bounding box center [450, 373] width 464 height 30
click at [218, 355] on input "d. Facilitated workshops" at bounding box center [218, 349] width 0 height 9
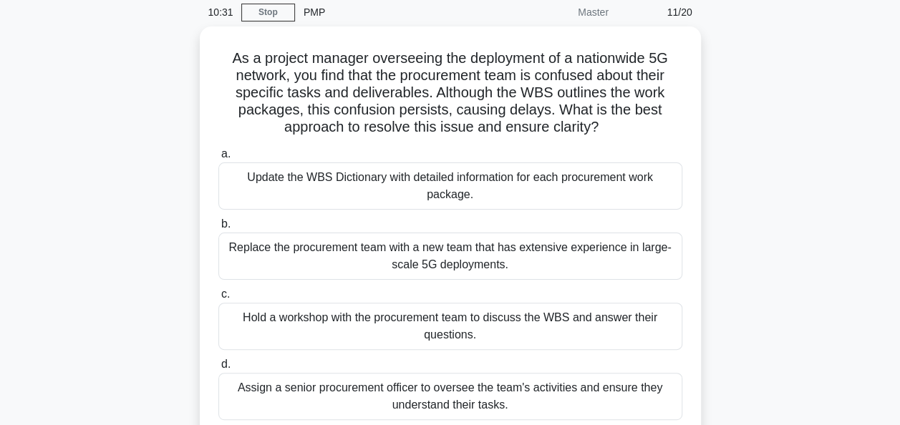
scroll to position [86, 0]
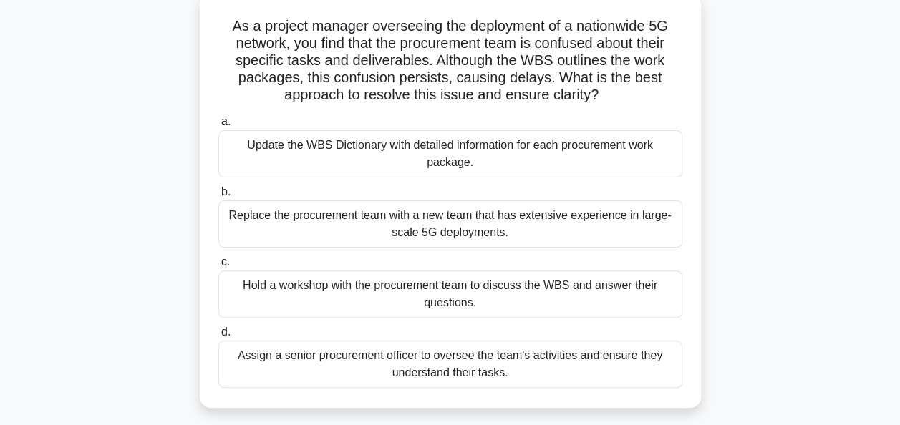
click at [447, 153] on div "Update the WBS Dictionary with detailed information for each procurement work p…" at bounding box center [450, 153] width 464 height 47
click at [218, 127] on input "a. Update the WBS Dictionary with detailed information for each procurement wor…" at bounding box center [218, 121] width 0 height 9
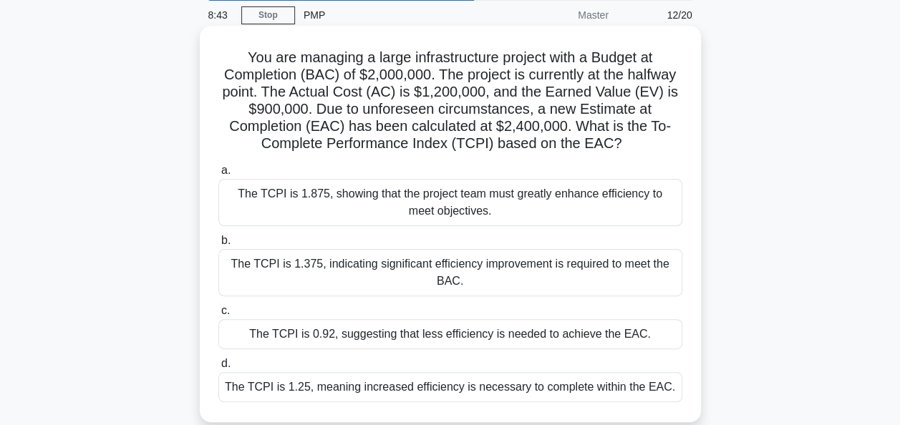
scroll to position [57, 0]
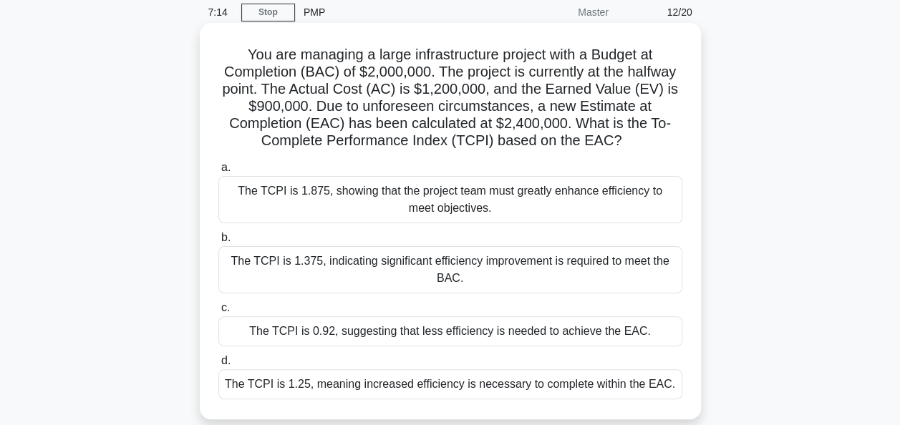
click at [438, 261] on div "The TCPI is 1.375, indicating significant efficiency improvement is required to…" at bounding box center [450, 269] width 464 height 47
click at [218, 243] on input "b. The TCPI is 1.375, indicating significant efficiency improvement is required…" at bounding box center [218, 238] width 0 height 9
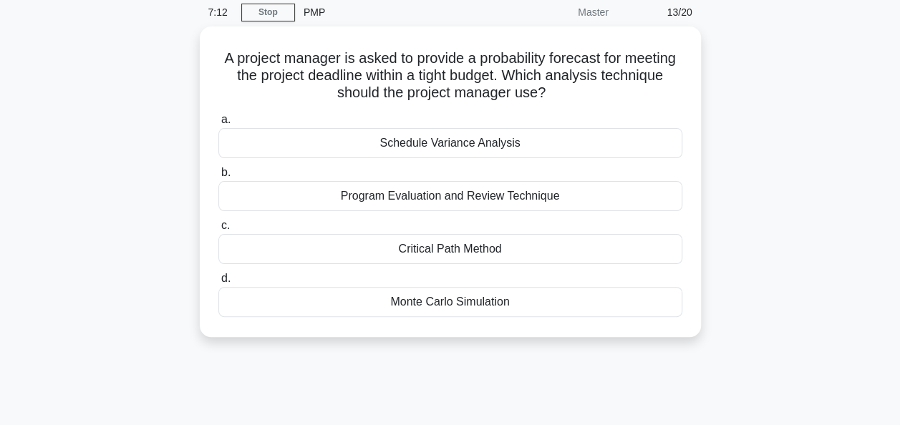
scroll to position [0, 0]
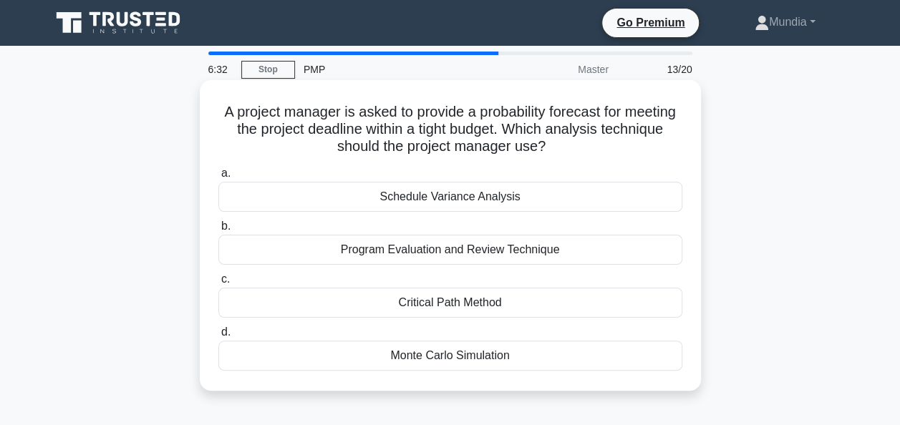
click at [442, 198] on div "Schedule Variance Analysis" at bounding box center [450, 197] width 464 height 30
click at [218, 178] on input "a. Schedule Variance Analysis" at bounding box center [218, 173] width 0 height 9
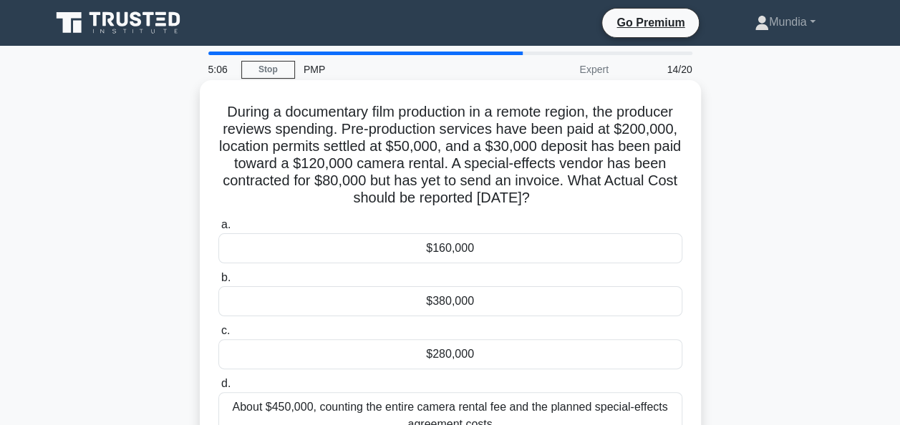
click at [452, 355] on div "$280,000" at bounding box center [450, 355] width 464 height 30
click at [218, 336] on input "c. $280,000" at bounding box center [218, 331] width 0 height 9
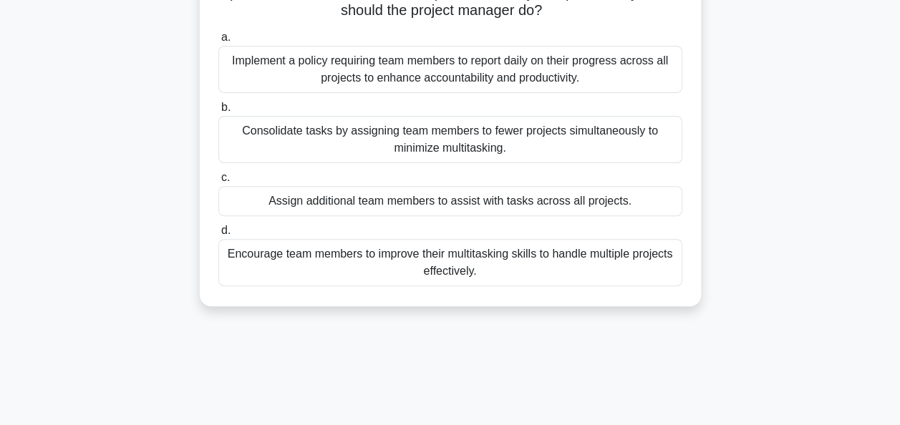
scroll to position [172, 0]
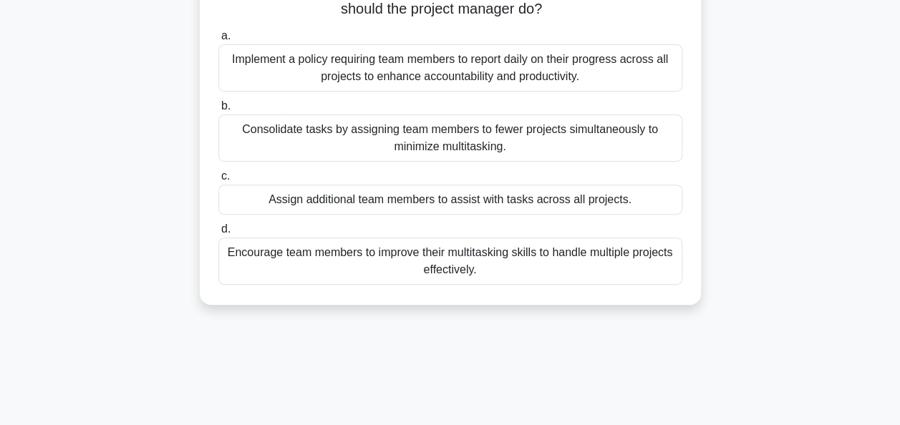
click at [421, 62] on div "Implement a policy requiring team members to report daily on their progress acr…" at bounding box center [450, 67] width 464 height 47
click at [218, 41] on input "a. Implement a policy requiring team members to report daily on their progress …" at bounding box center [218, 36] width 0 height 9
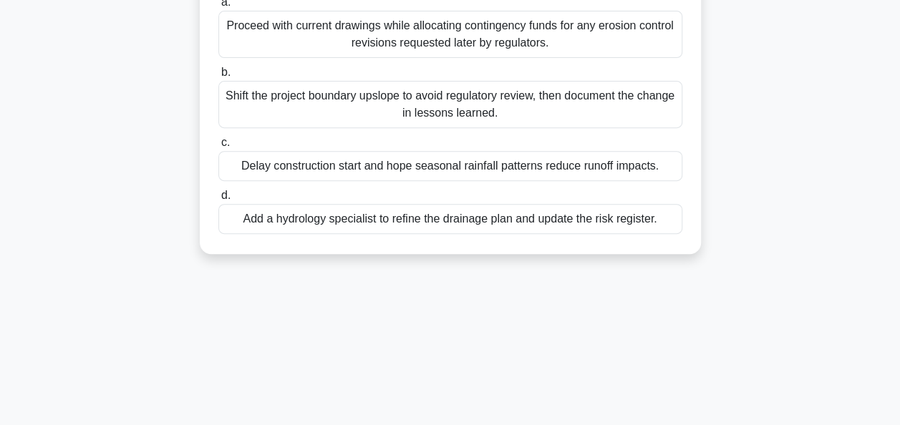
scroll to position [229, 0]
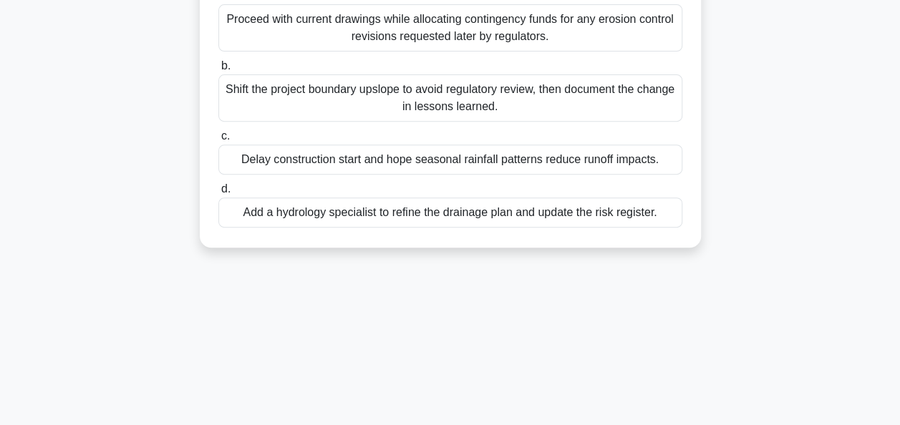
click at [415, 218] on div "Add a hydrology specialist to refine the drainage plan and update the risk regi…" at bounding box center [450, 213] width 464 height 30
click at [218, 194] on input "d. Add a hydrology specialist to refine the drainage plan and update the risk r…" at bounding box center [218, 189] width 0 height 9
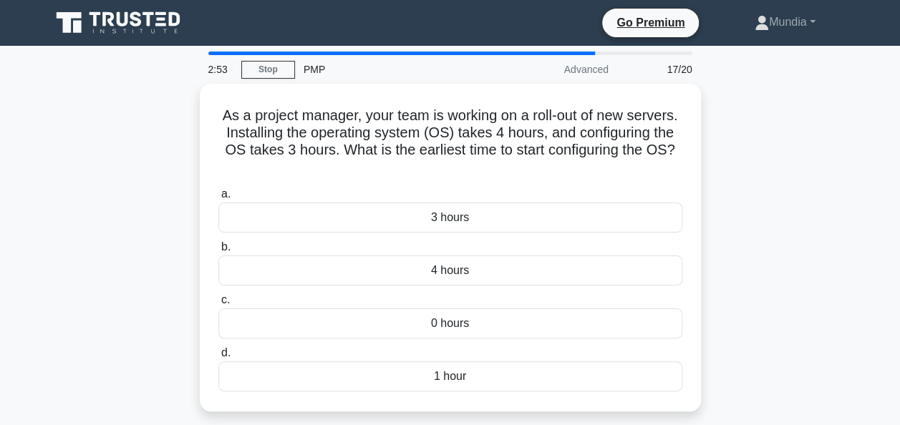
scroll to position [29, 0]
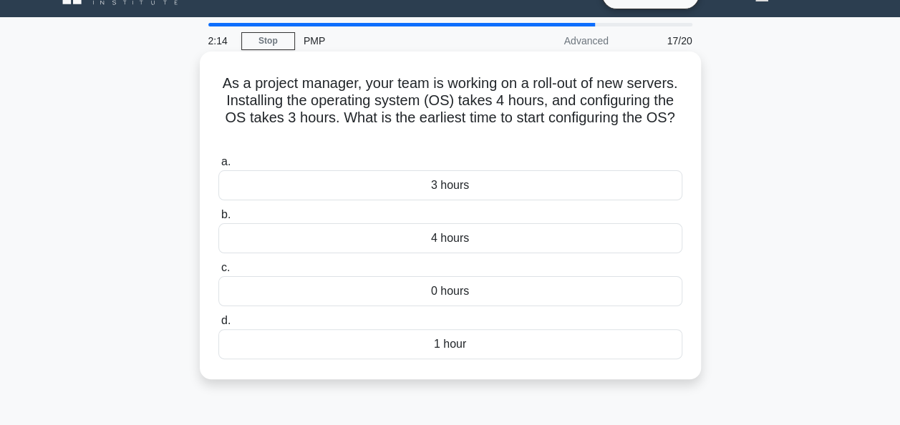
click at [440, 245] on div "4 hours" at bounding box center [450, 238] width 464 height 30
click at [218, 220] on input "b. 4 hours" at bounding box center [218, 215] width 0 height 9
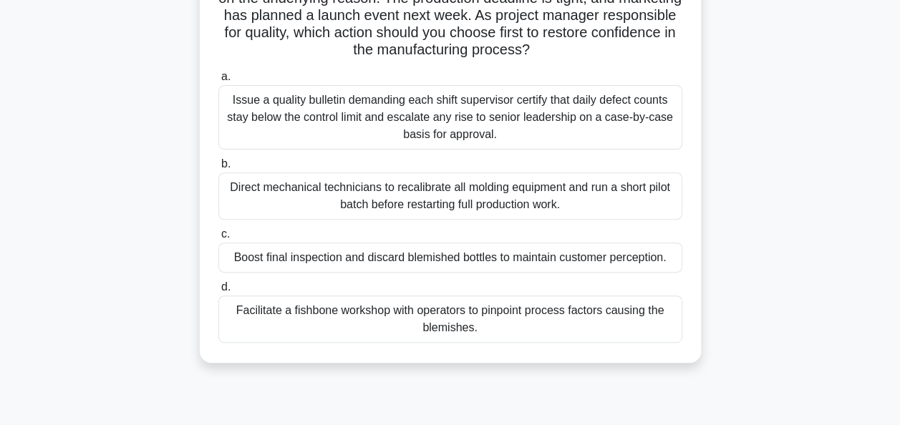
scroll to position [172, 0]
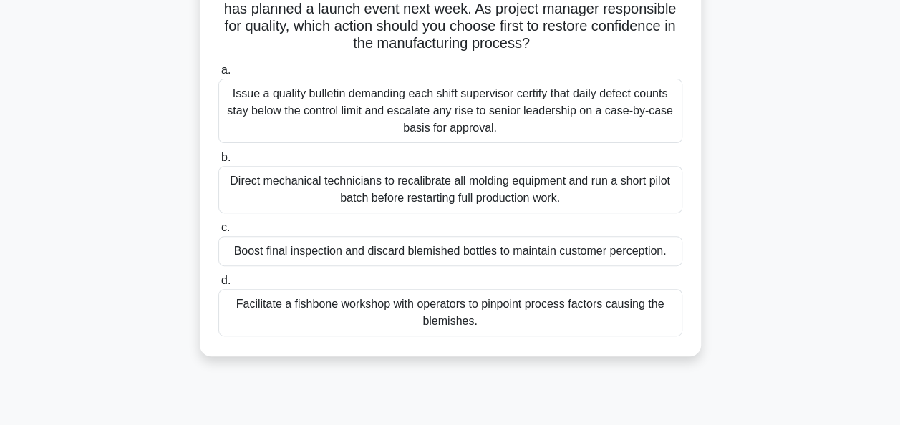
click at [471, 315] on div "Facilitate a fishbone workshop with operators to pinpoint process factors causi…" at bounding box center [450, 312] width 464 height 47
click at [218, 286] on input "d. Facilitate a fishbone workshop with operators to pinpoint process factors ca…" at bounding box center [218, 280] width 0 height 9
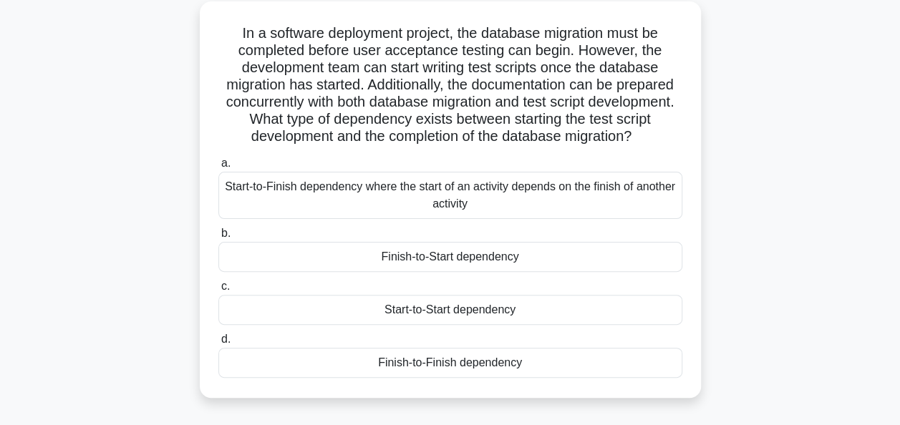
scroll to position [86, 0]
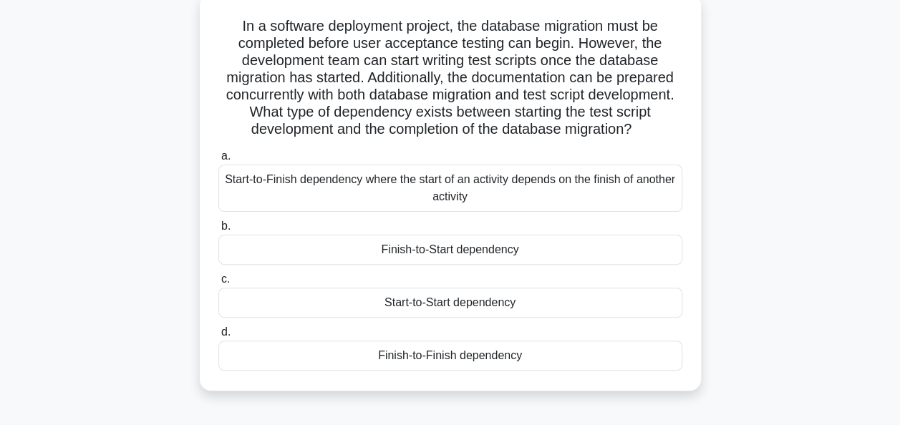
click at [444, 265] on div "Finish-to-Start dependency" at bounding box center [450, 250] width 464 height 30
click at [218, 231] on input "b. Finish-to-Start dependency" at bounding box center [218, 226] width 0 height 9
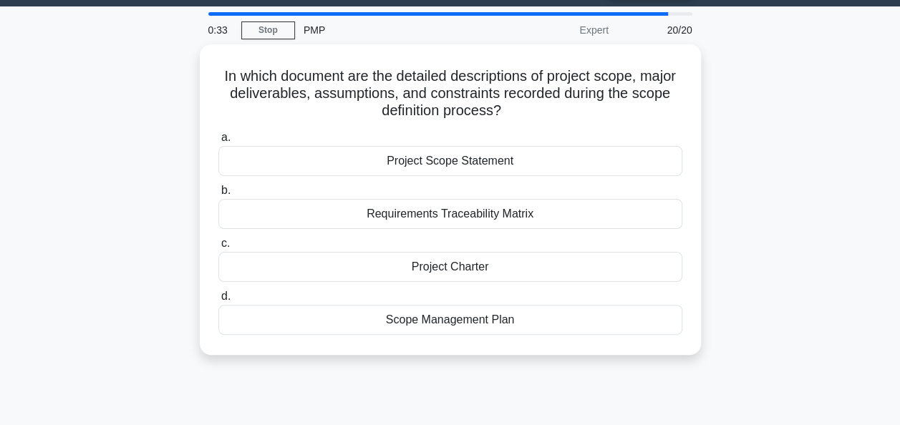
scroll to position [0, 0]
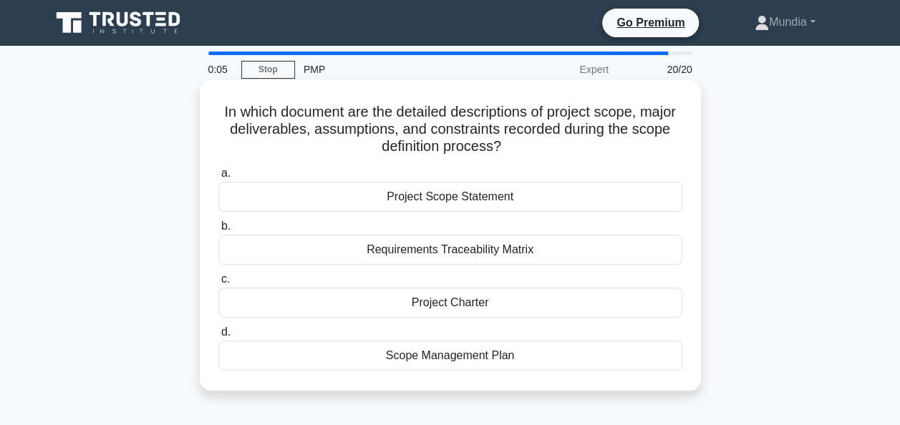
click at [439, 199] on div "Project Scope Statement" at bounding box center [450, 197] width 464 height 30
click at [218, 178] on input "a. Project Scope Statement" at bounding box center [218, 173] width 0 height 9
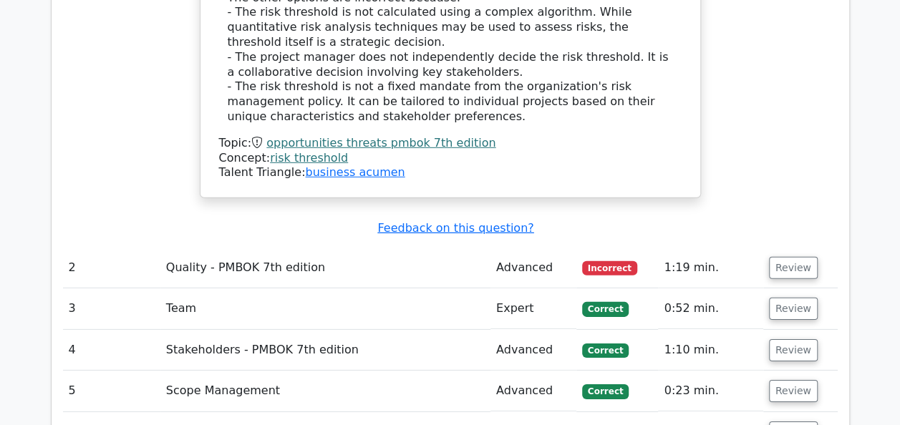
scroll to position [2063, 0]
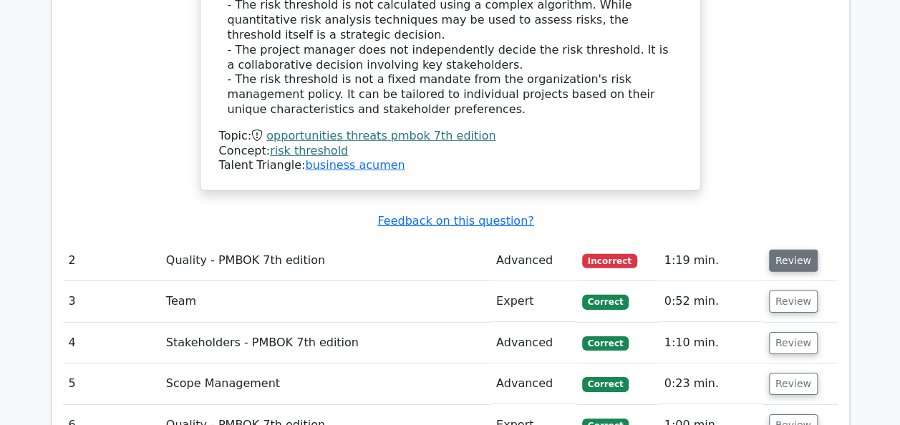
click at [801, 250] on button "Review" at bounding box center [793, 261] width 49 height 22
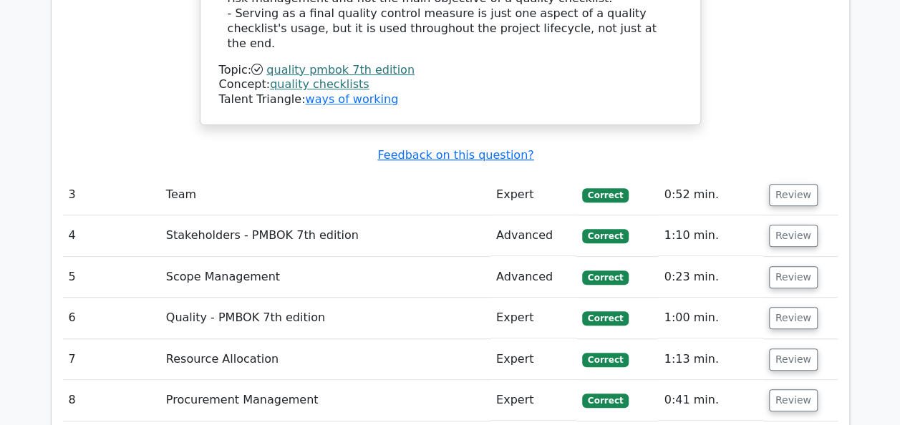
scroll to position [2894, 0]
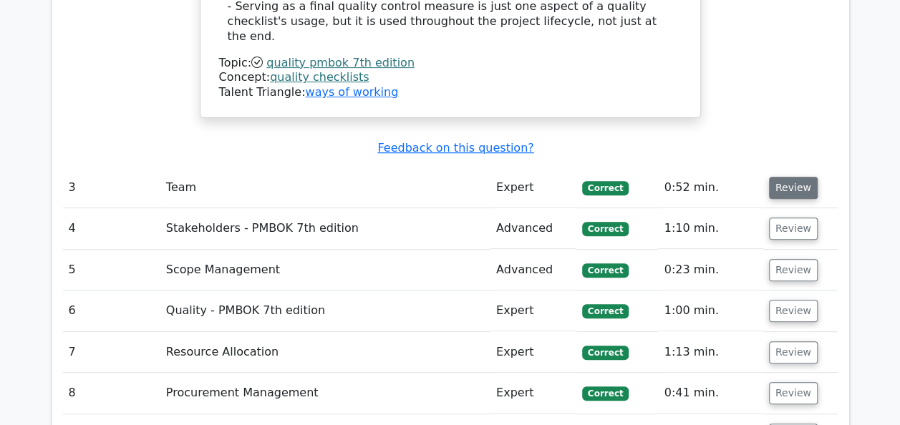
click at [789, 177] on button "Review" at bounding box center [793, 188] width 49 height 22
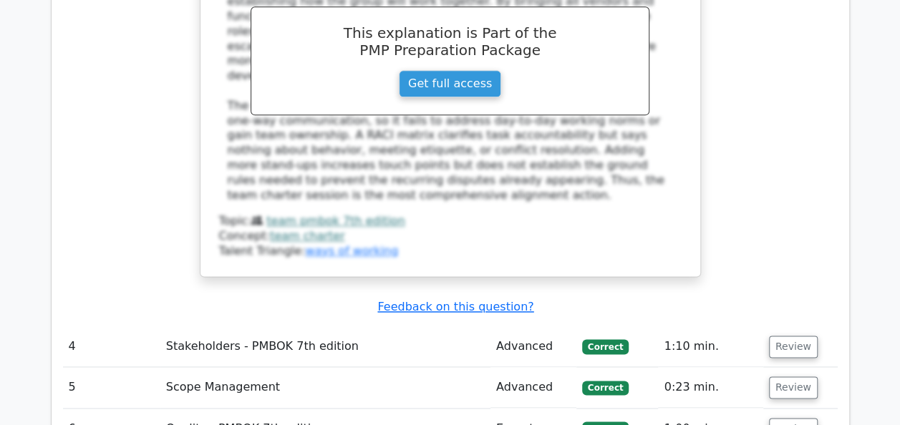
scroll to position [3610, 0]
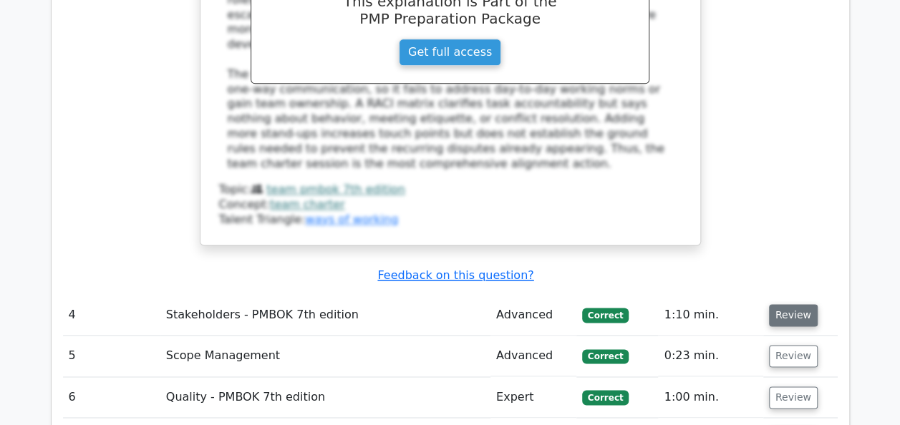
click at [795, 304] on button "Review" at bounding box center [793, 315] width 49 height 22
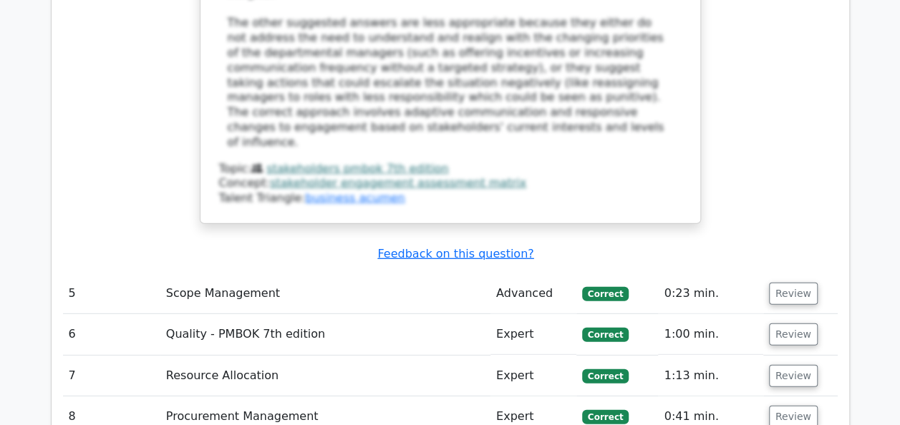
scroll to position [4613, 0]
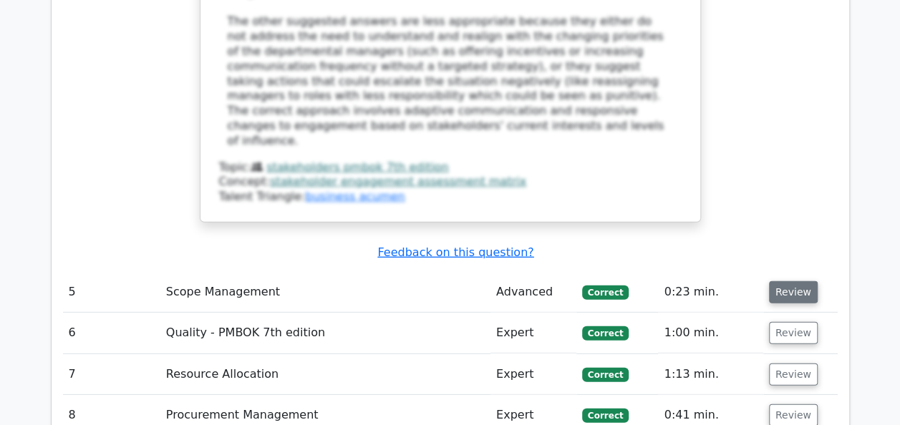
click at [802, 281] on button "Review" at bounding box center [793, 292] width 49 height 22
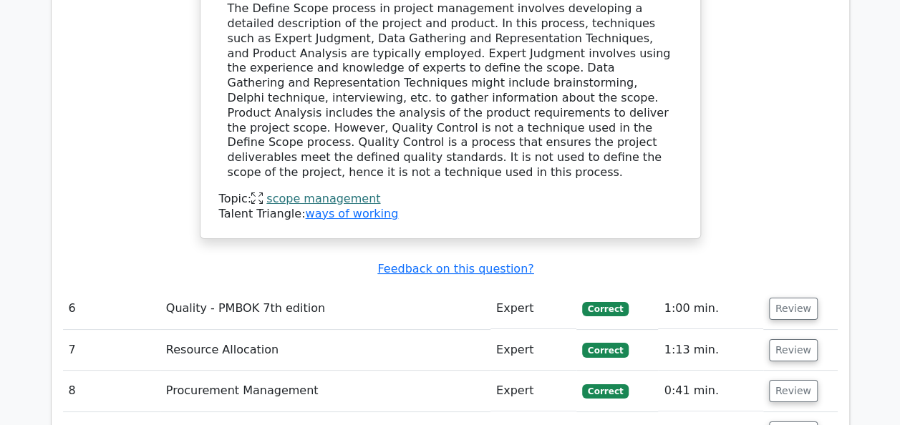
scroll to position [5243, 0]
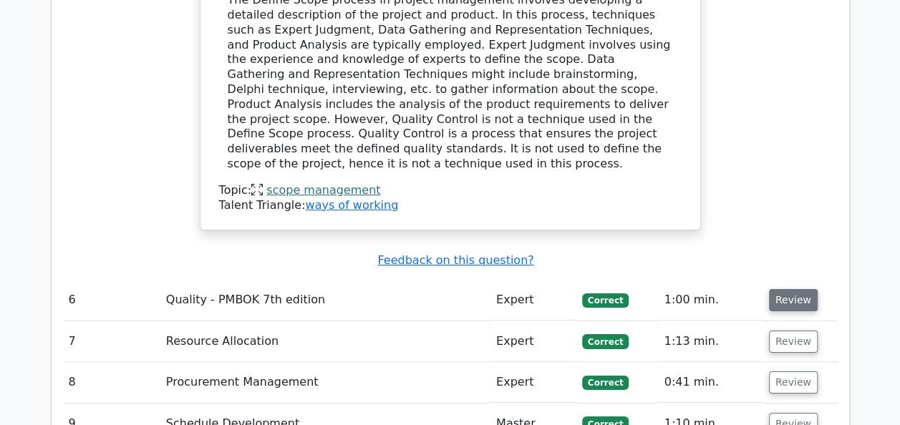
click at [788, 289] on button "Review" at bounding box center [793, 300] width 49 height 22
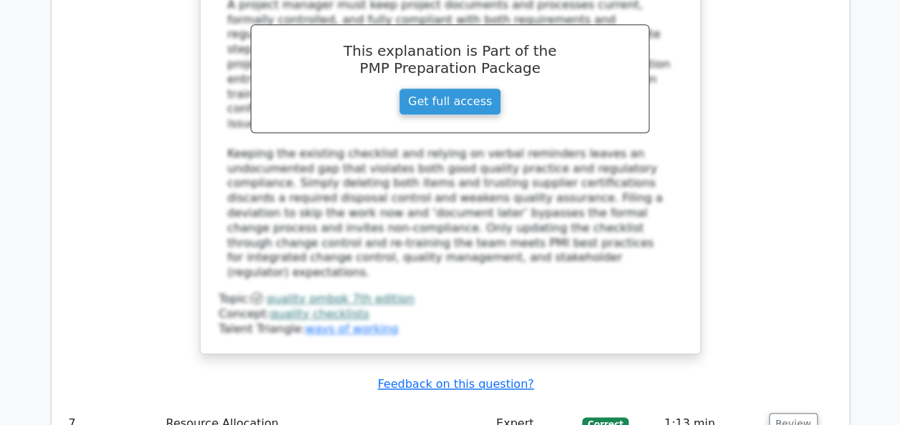
scroll to position [6045, 0]
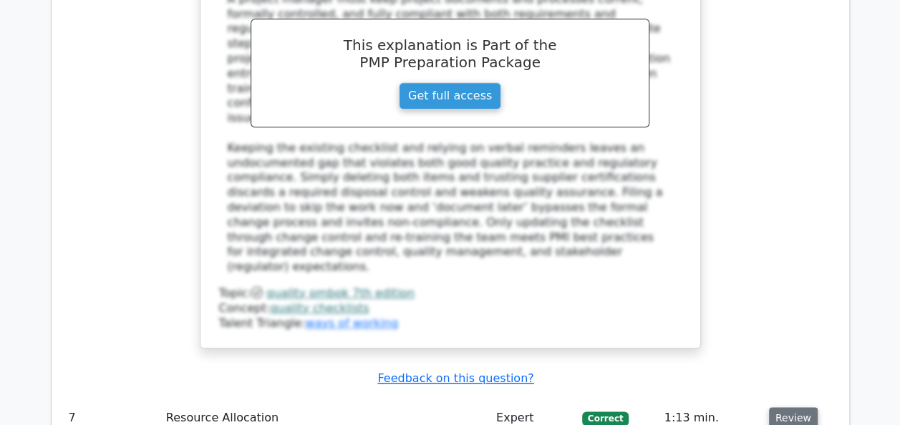
click at [804, 408] on button "Review" at bounding box center [793, 419] width 49 height 22
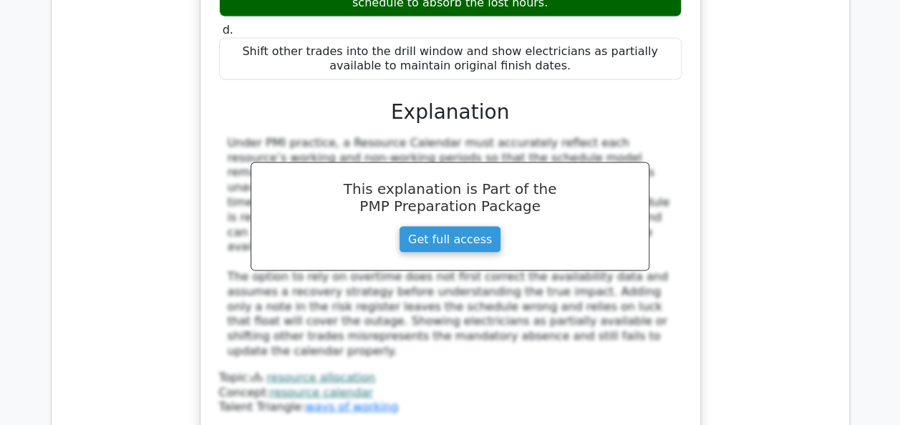
scroll to position [6790, 0]
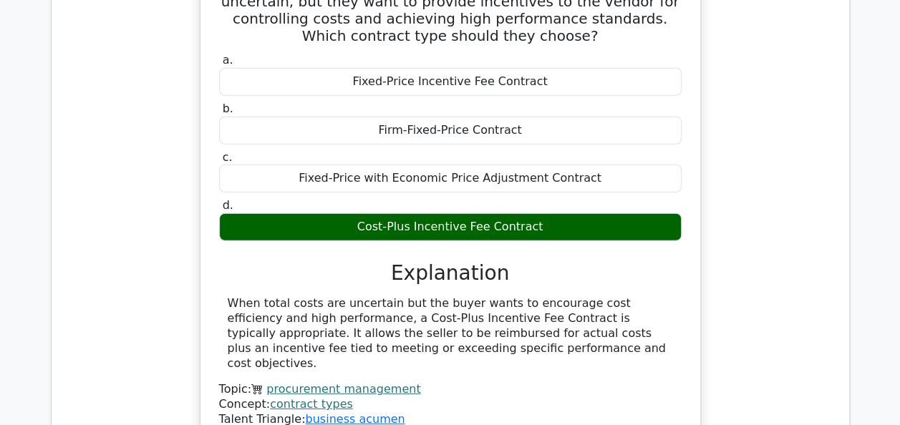
scroll to position [7363, 0]
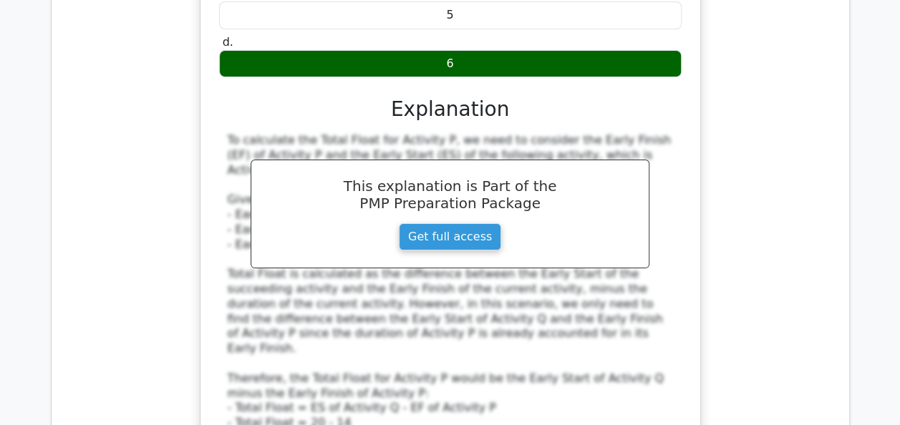
scroll to position [8223, 0]
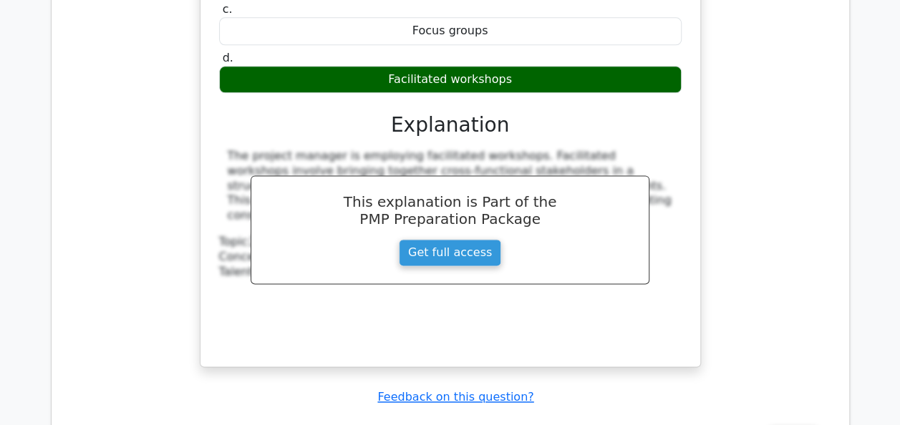
scroll to position [8968, 0]
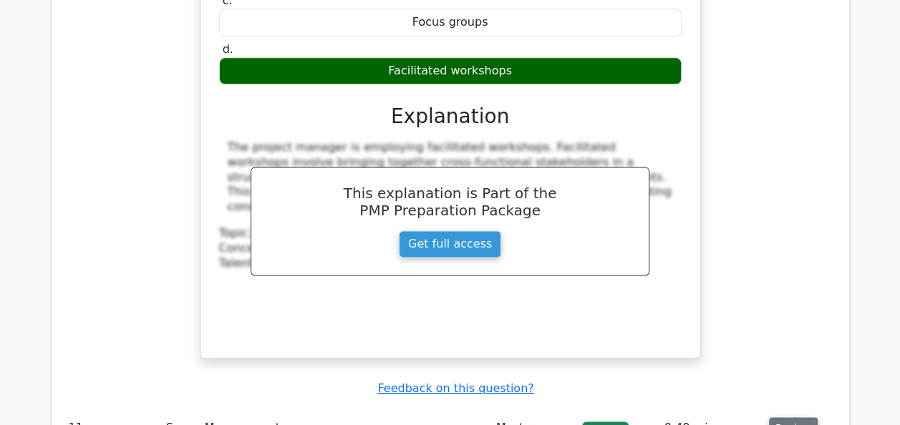
click at [784, 418] on button "Review" at bounding box center [793, 429] width 49 height 22
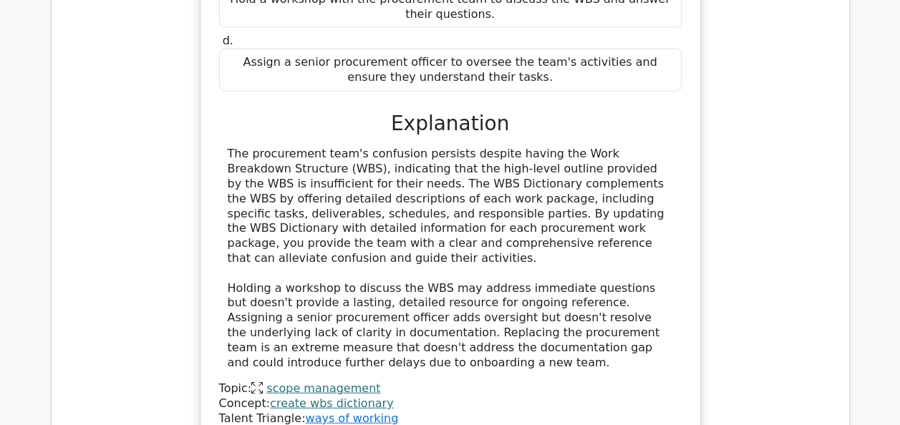
scroll to position [9712, 0]
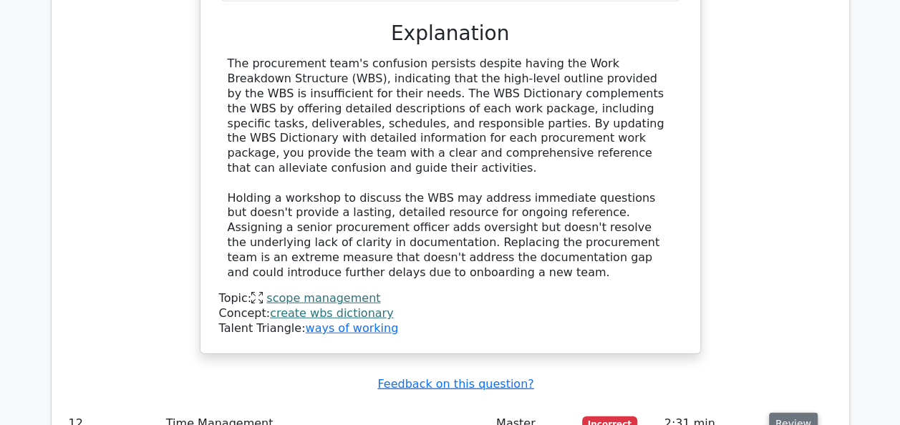
scroll to position [9827, 0]
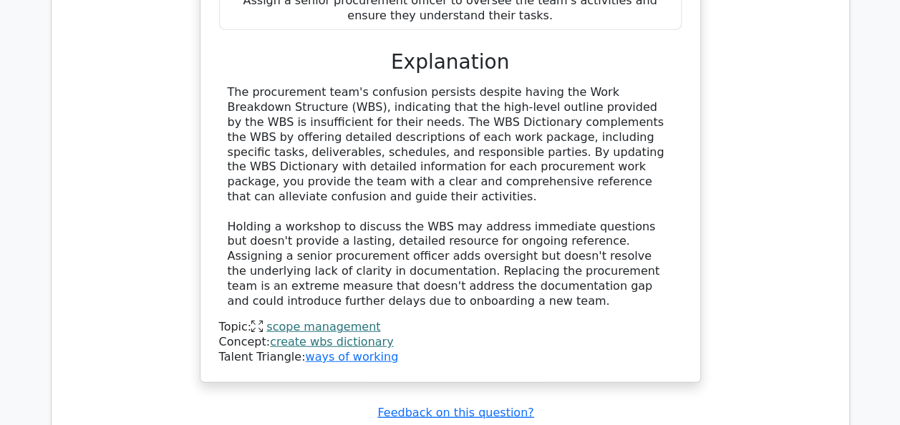
scroll to position [9770, 0]
drag, startPoint x: 242, startPoint y: 59, endPoint x: 676, endPoint y: 374, distance: 536.4
copy div "You are managing a large infrastructure project with a Budget at Completion (BA…"
